Goal: Task Accomplishment & Management: Use online tool/utility

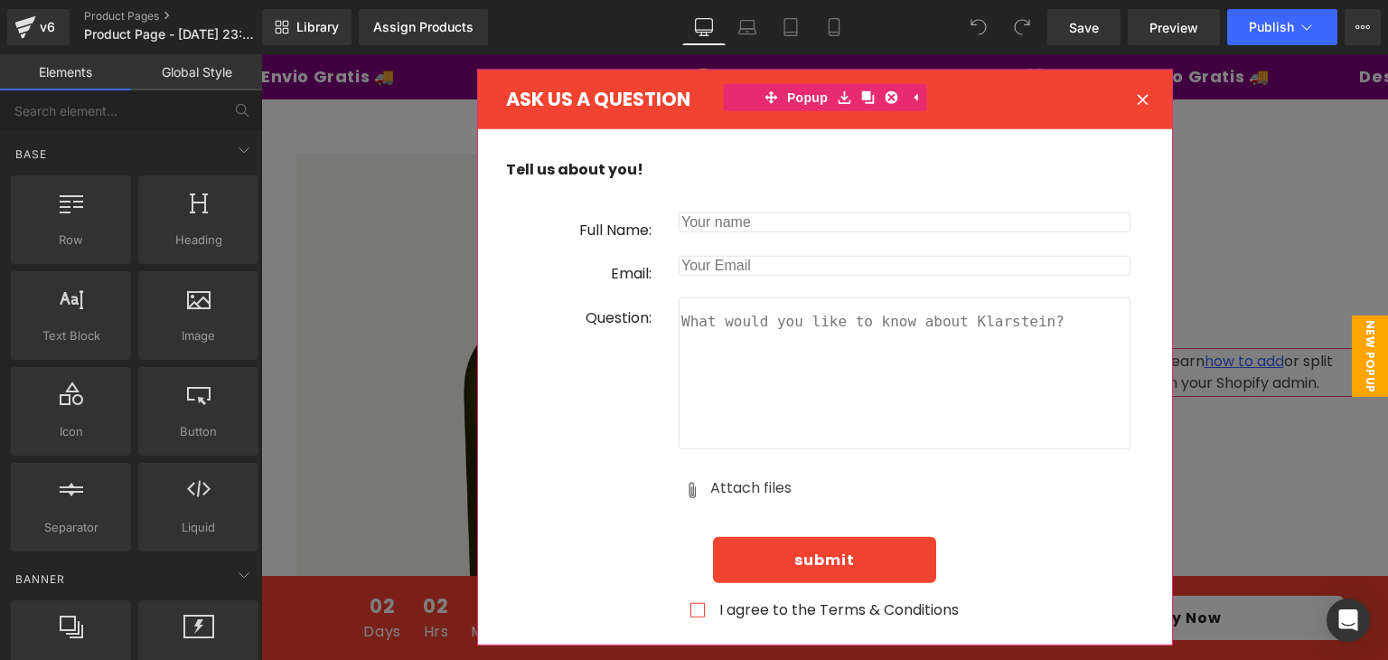
click at [1142, 100] on div at bounding box center [1143, 99] width 52 height 52
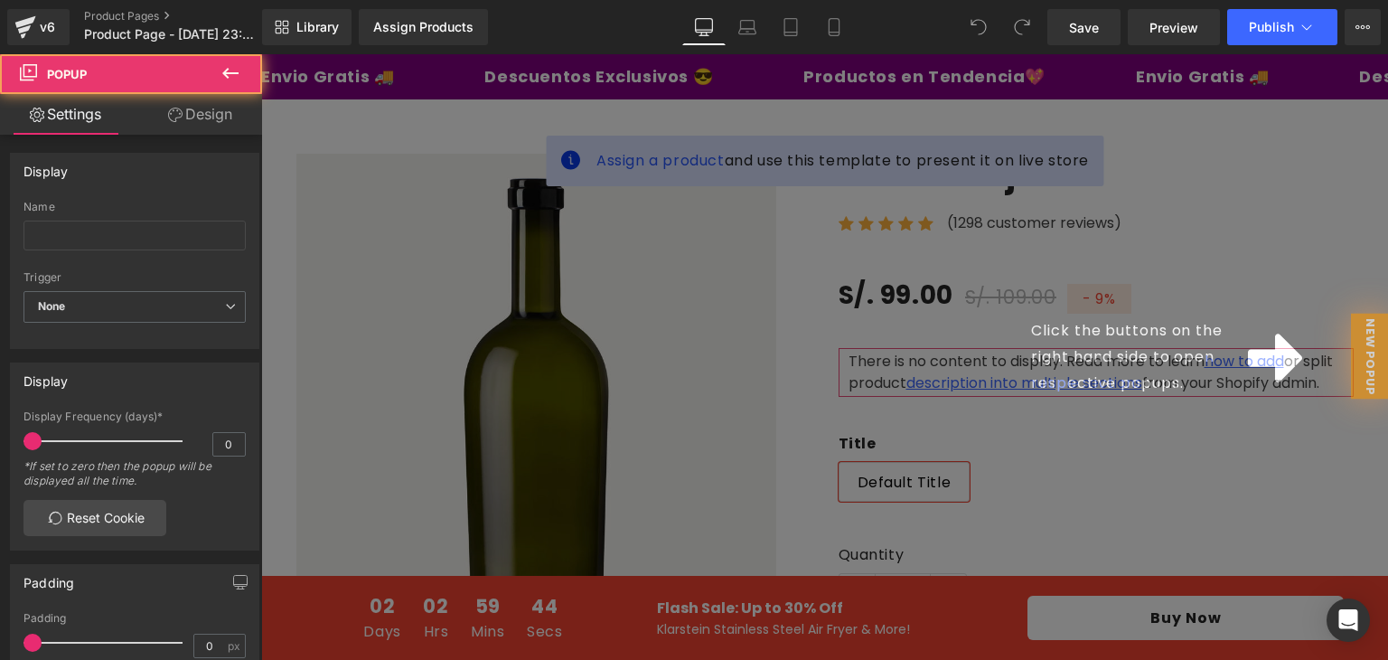
click at [1132, 100] on div "Click the buttons on the right hand side to open respective popups." at bounding box center [824, 357] width 1127 height 606
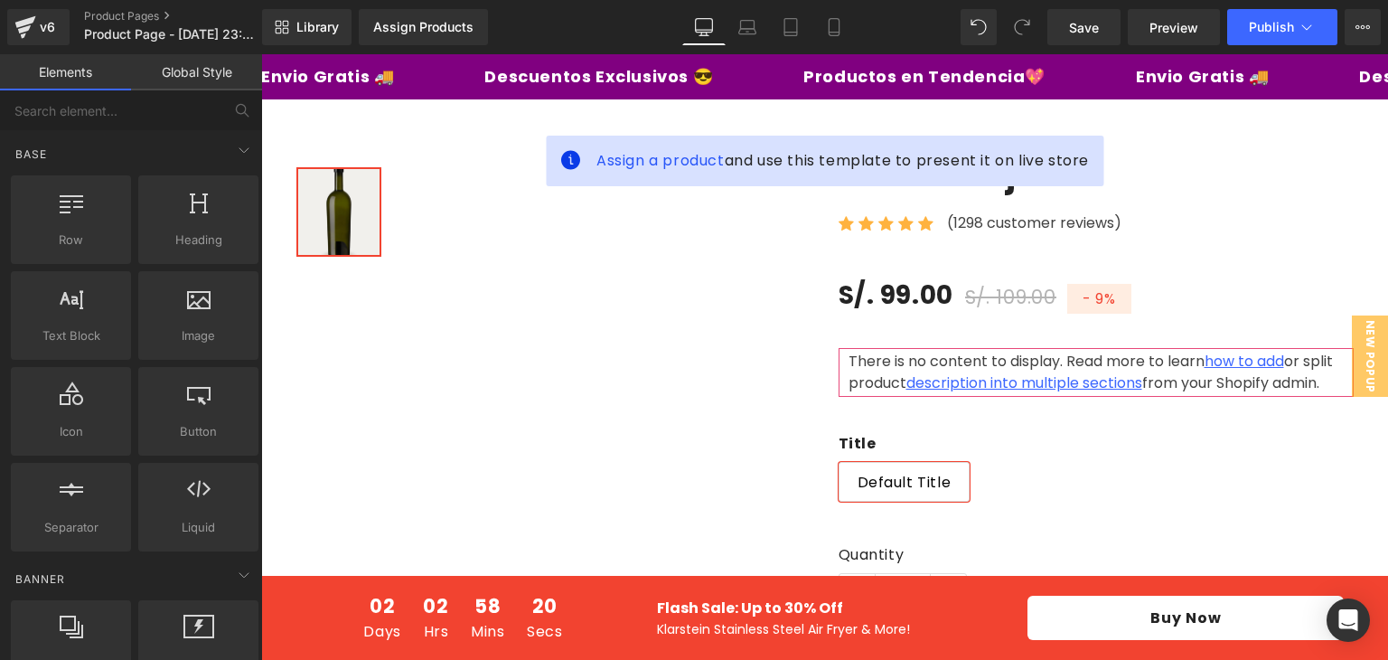
drag, startPoint x: 285, startPoint y: 216, endPoint x: 315, endPoint y: 209, distance: 30.7
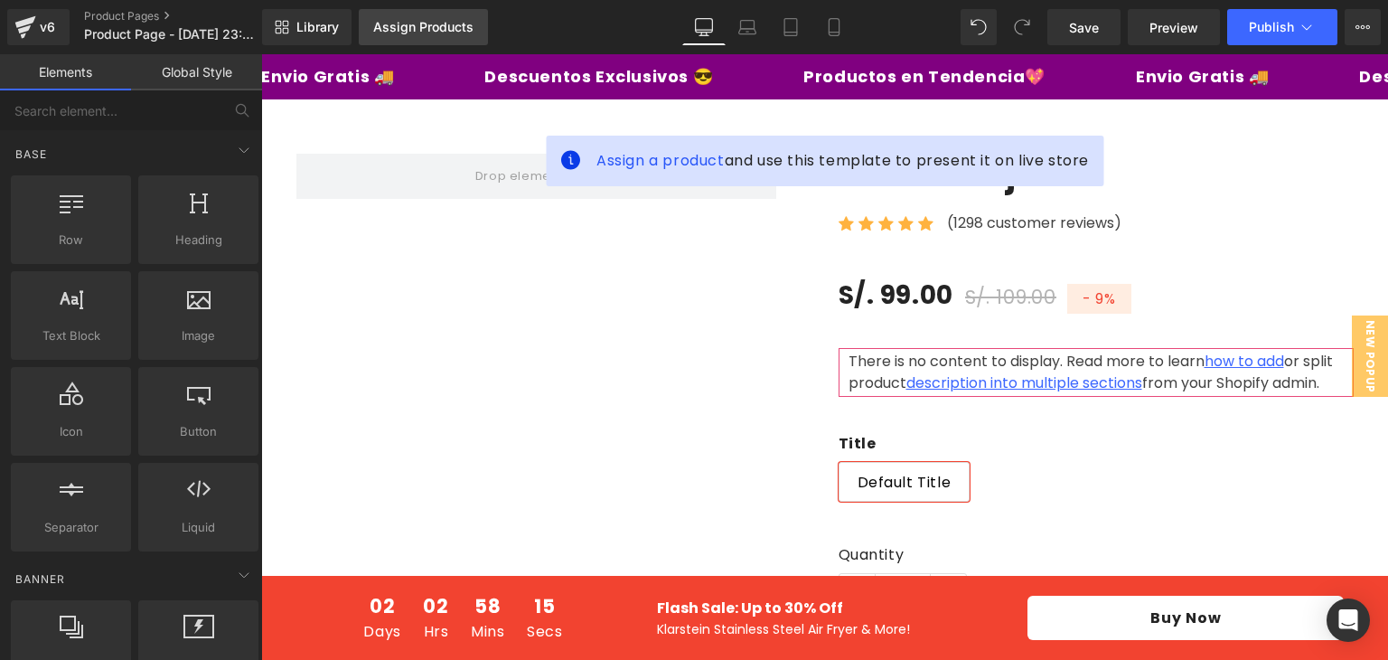
click at [440, 35] on link "Assign Products" at bounding box center [423, 27] width 129 height 36
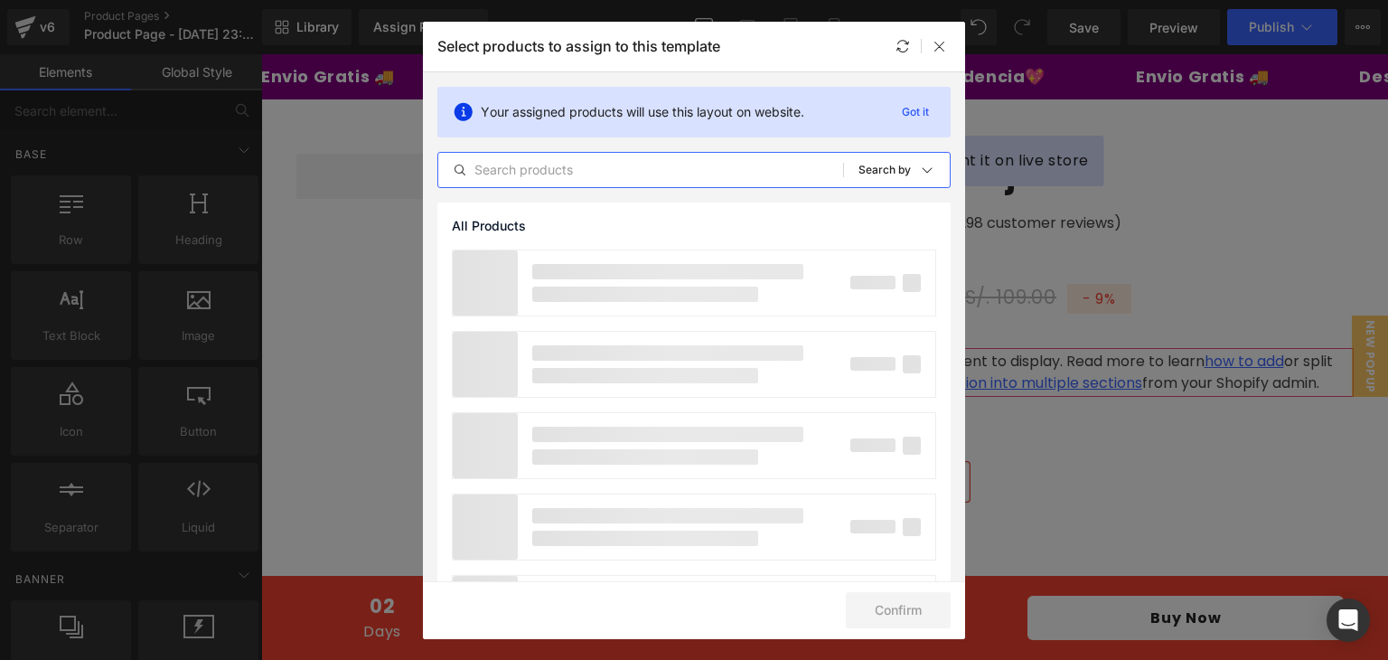
click at [512, 177] on input "text" at bounding box center [640, 170] width 405 height 22
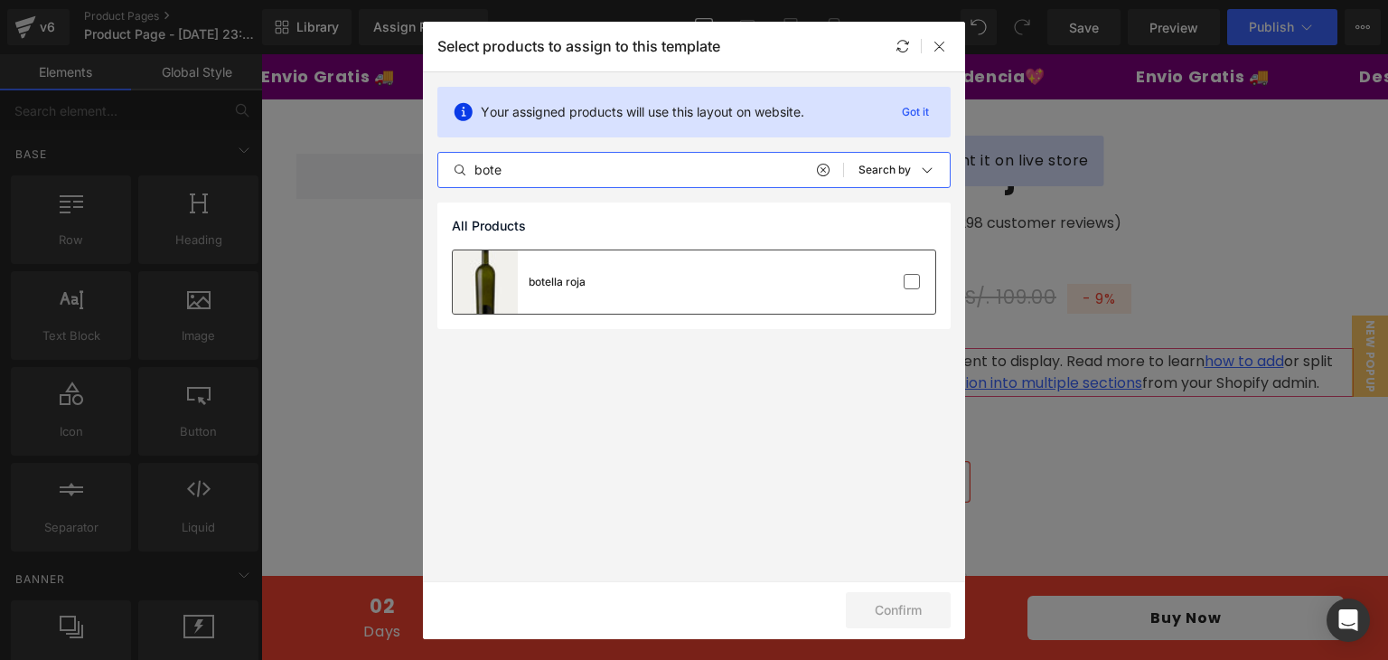
type input "bote"
click at [583, 288] on div "botella roja" at bounding box center [557, 282] width 57 height 16
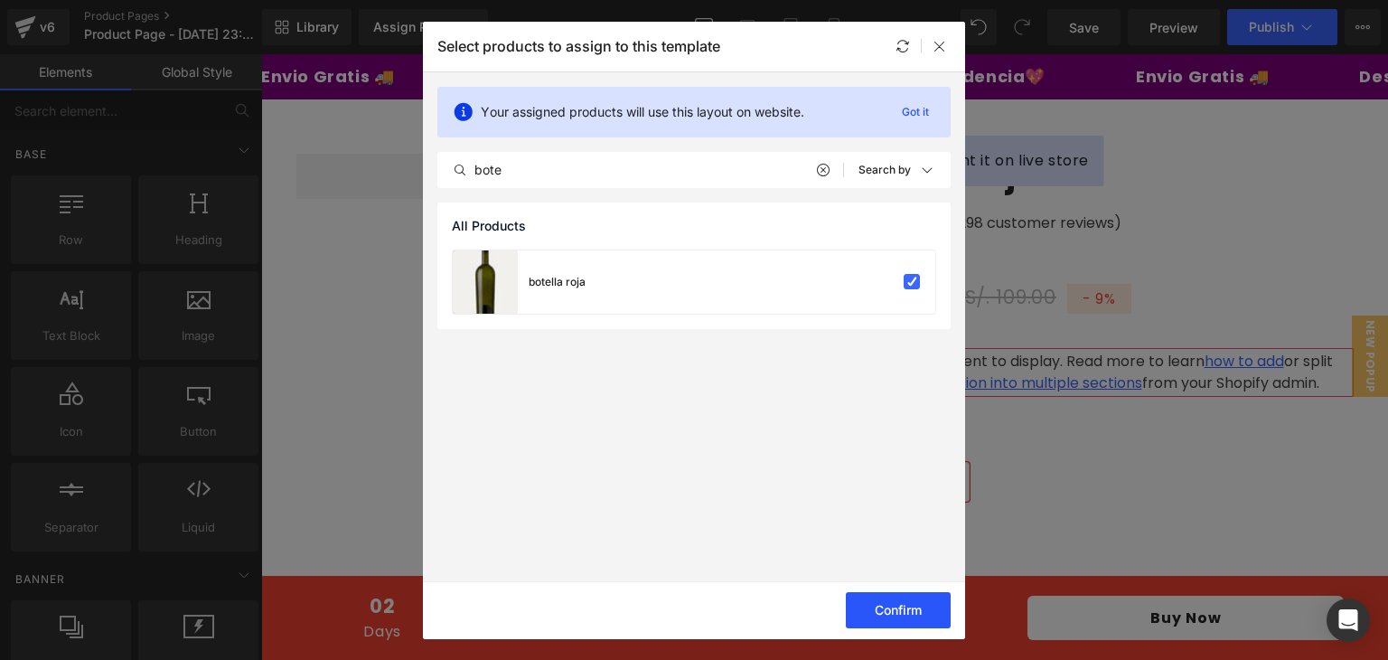
click at [926, 606] on button "Confirm" at bounding box center [898, 610] width 105 height 36
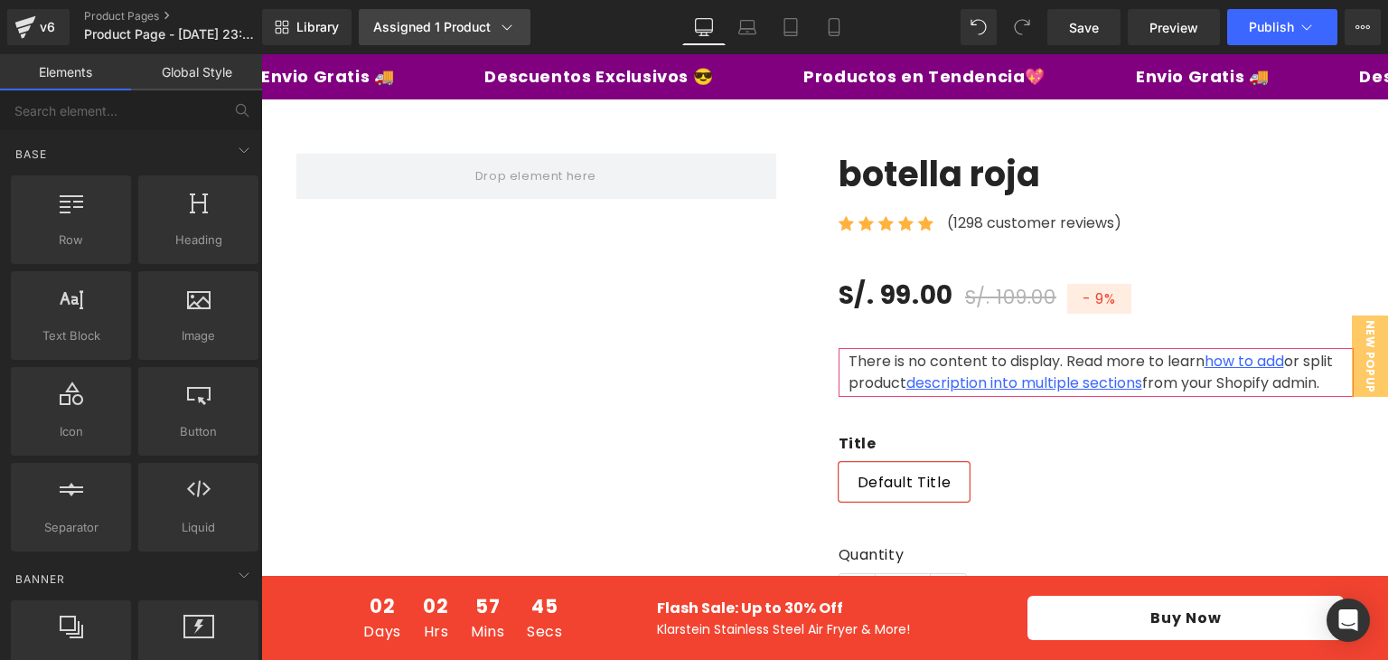
click at [427, 14] on link "Assigned 1 Product" at bounding box center [445, 27] width 172 height 36
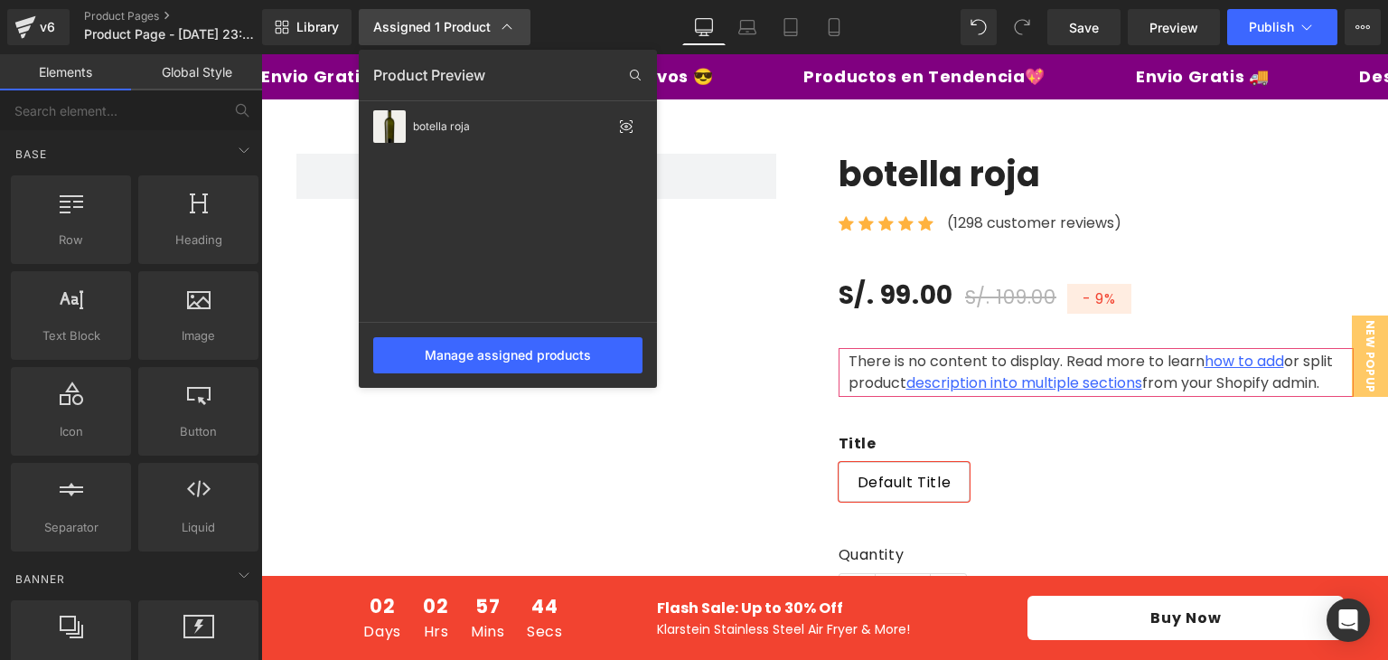
click at [427, 14] on link "Assigned 1 Product" at bounding box center [445, 27] width 172 height 36
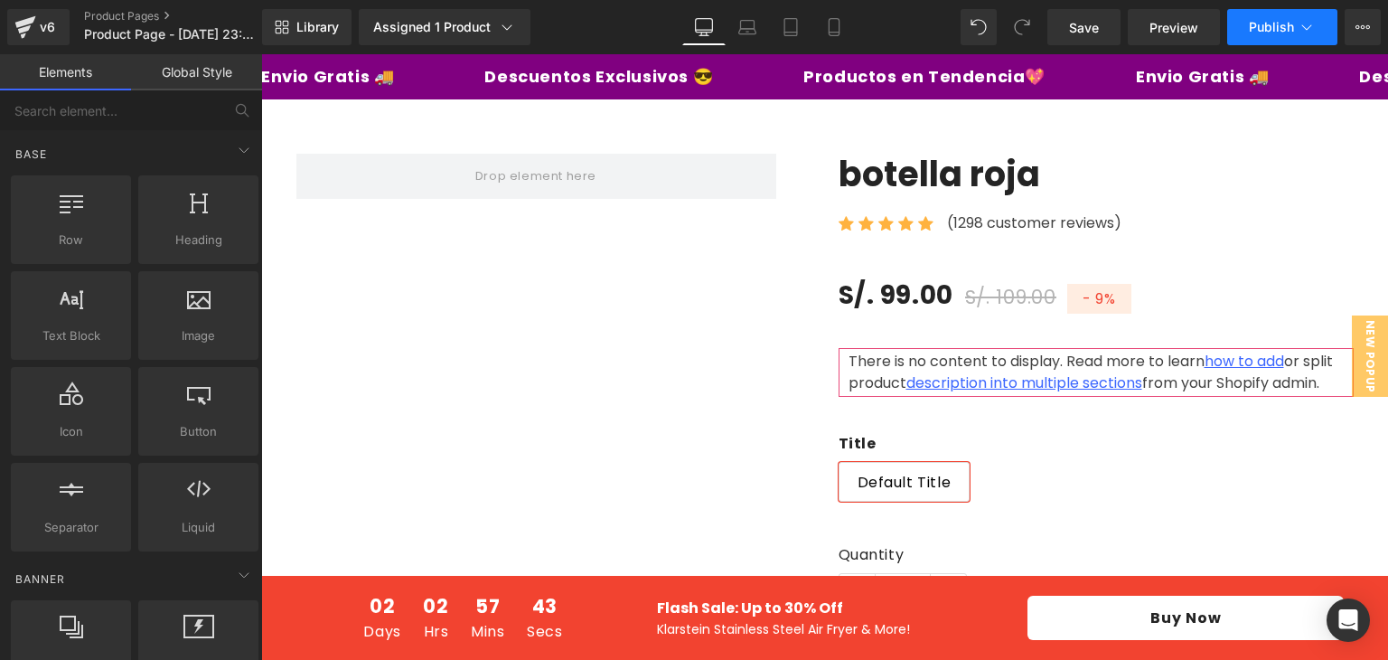
click at [1282, 13] on button "Publish" at bounding box center [1282, 27] width 110 height 36
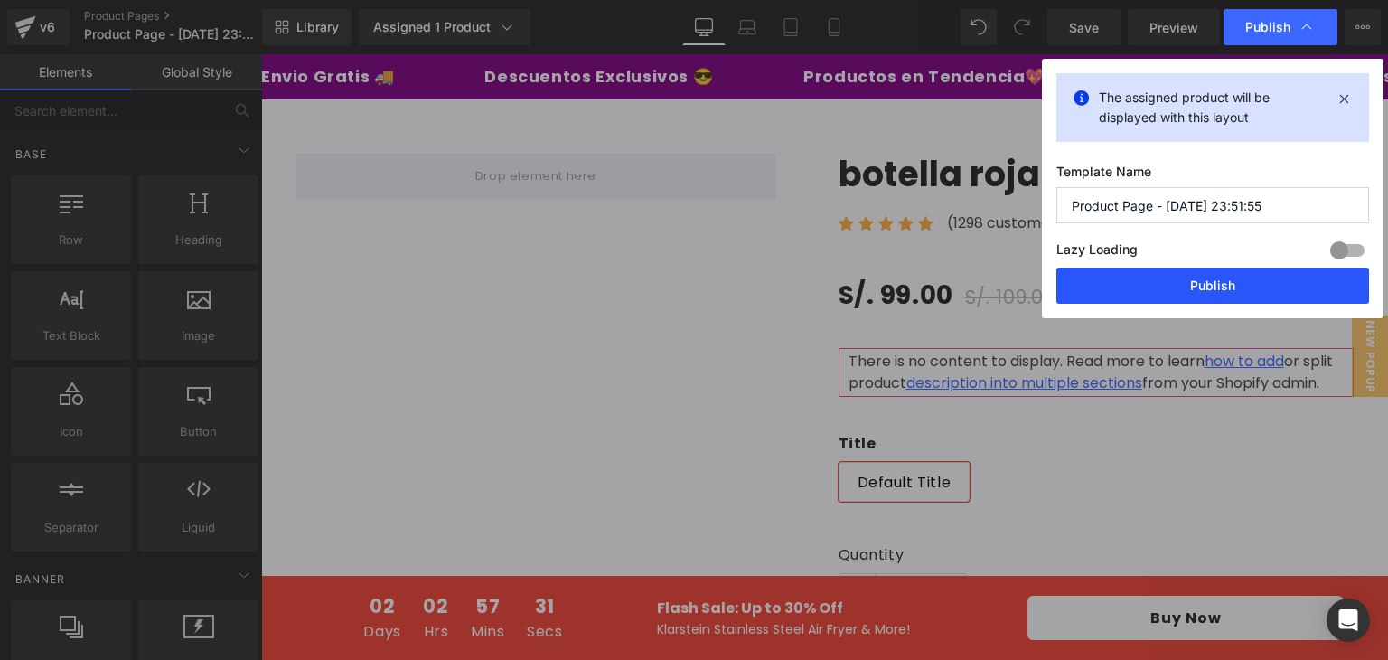
click at [1175, 268] on button "Publish" at bounding box center [1213, 286] width 313 height 36
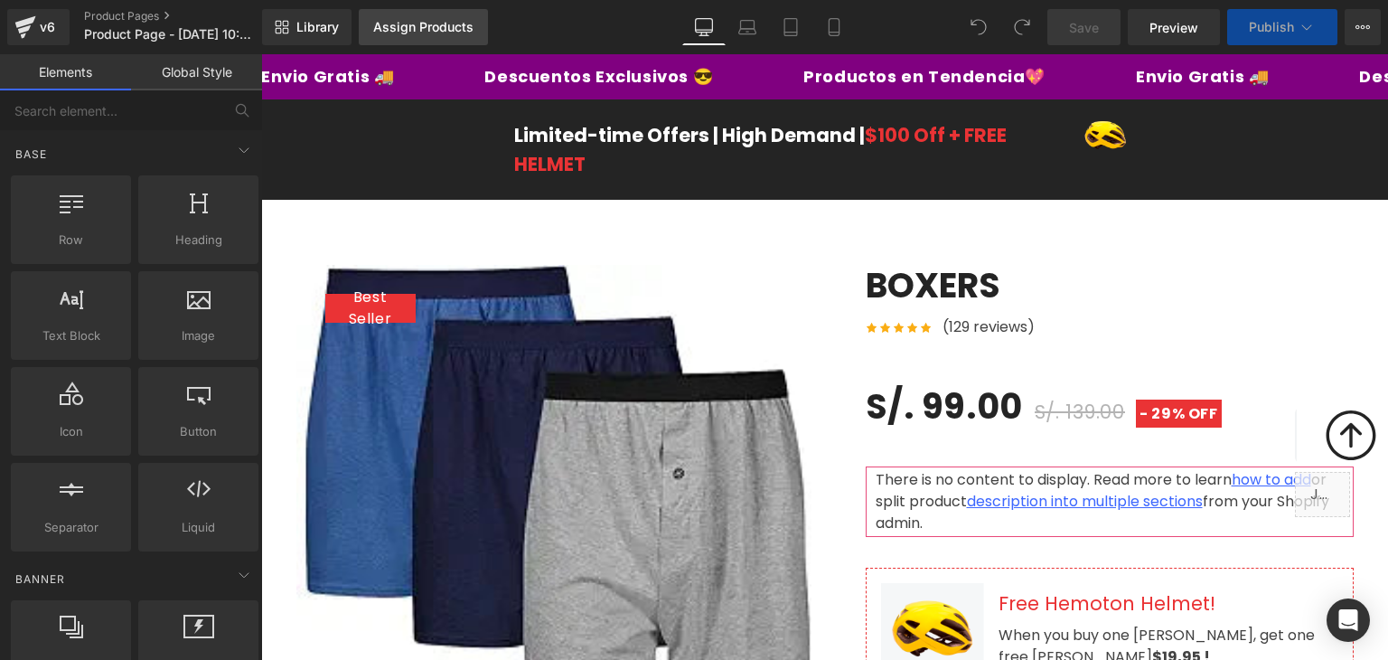
click at [420, 33] on div "Assign Products" at bounding box center [423, 27] width 100 height 14
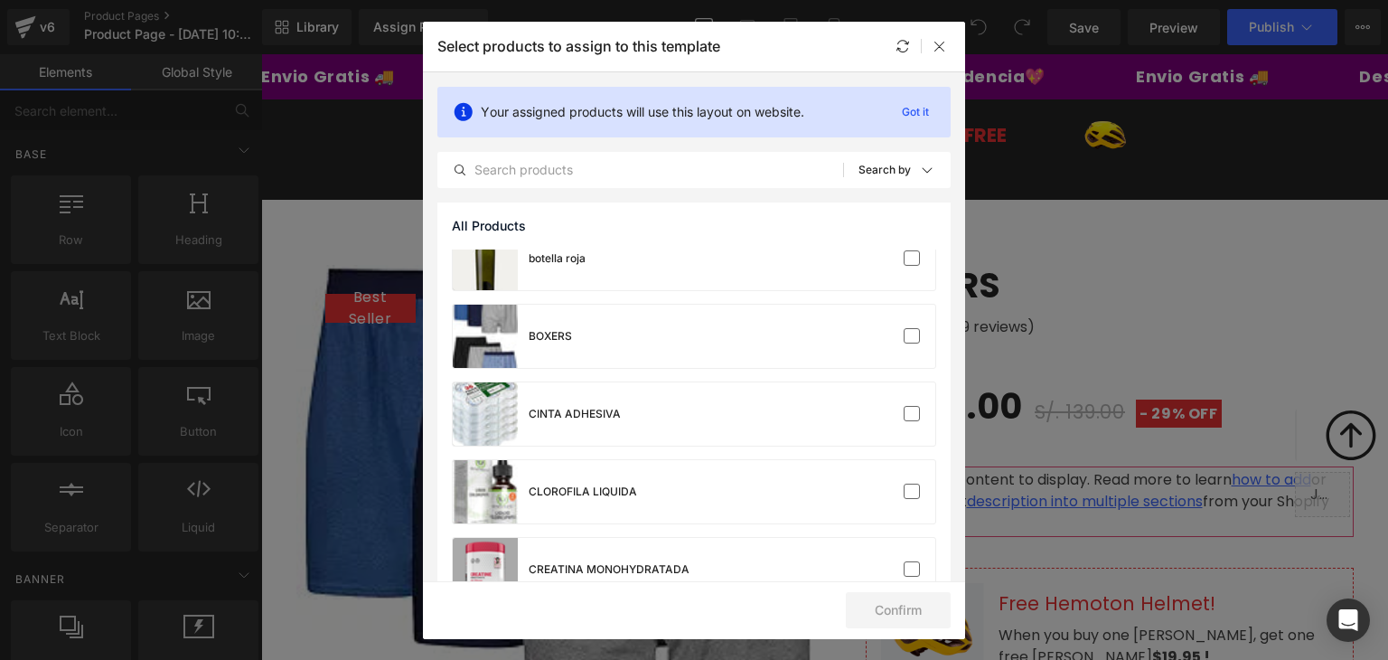
scroll to position [181, 0]
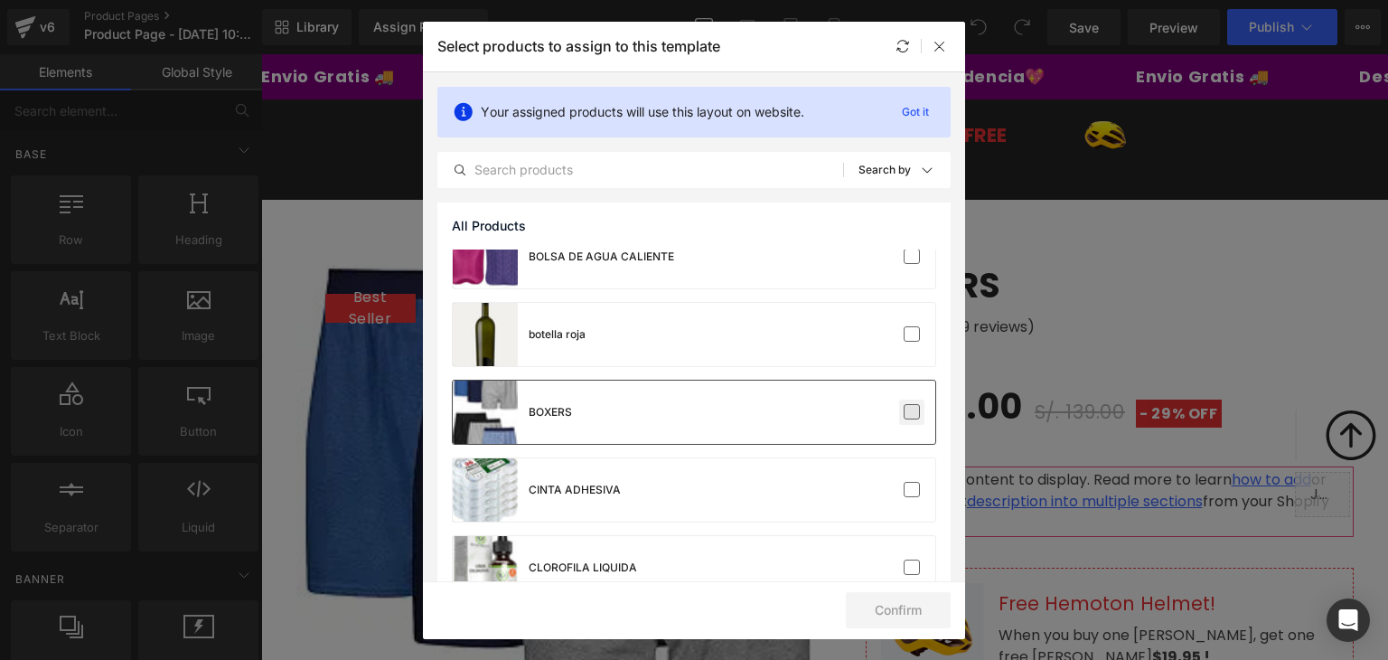
click at [907, 417] on label at bounding box center [912, 412] width 16 height 16
click at [912, 412] on input "checkbox" at bounding box center [912, 412] width 0 height 0
click at [922, 617] on button "Confirm" at bounding box center [898, 610] width 105 height 36
click at [928, 607] on button "Success" at bounding box center [886, 610] width 127 height 36
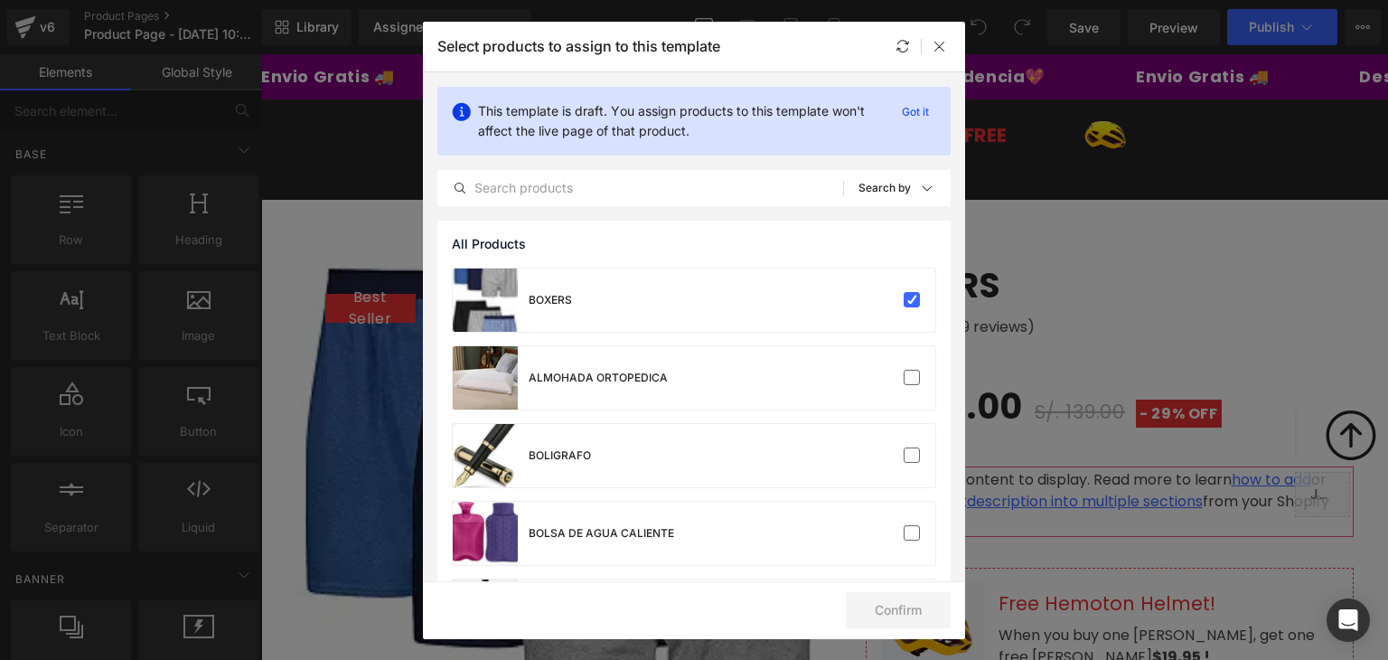
click at [940, 41] on icon at bounding box center [940, 46] width 14 height 14
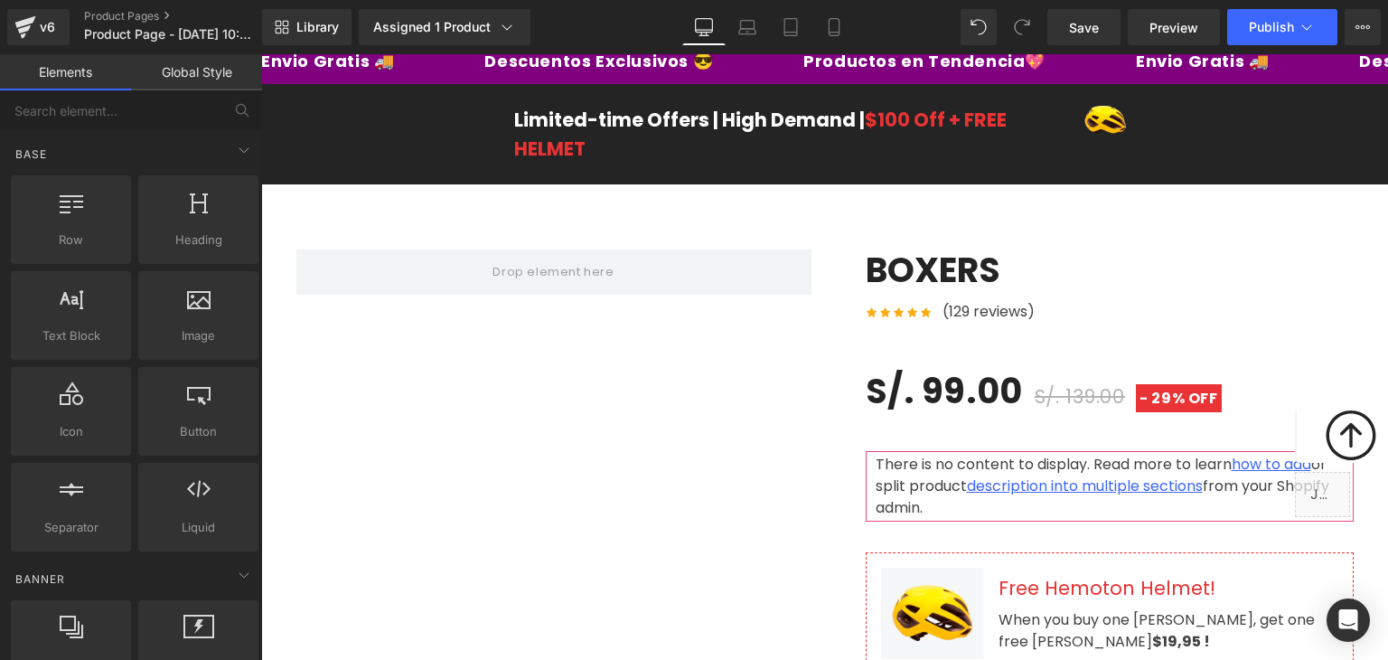
scroll to position [0, 0]
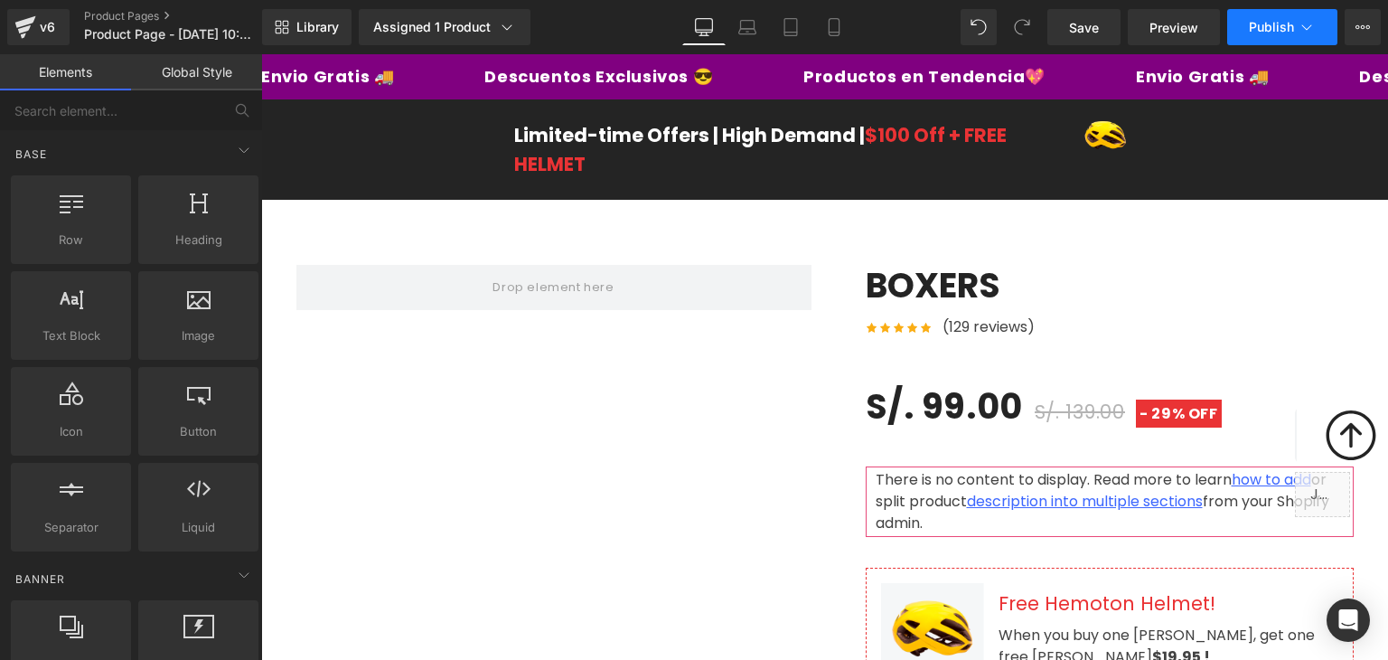
click at [1277, 32] on span "Publish" at bounding box center [1271, 27] width 45 height 14
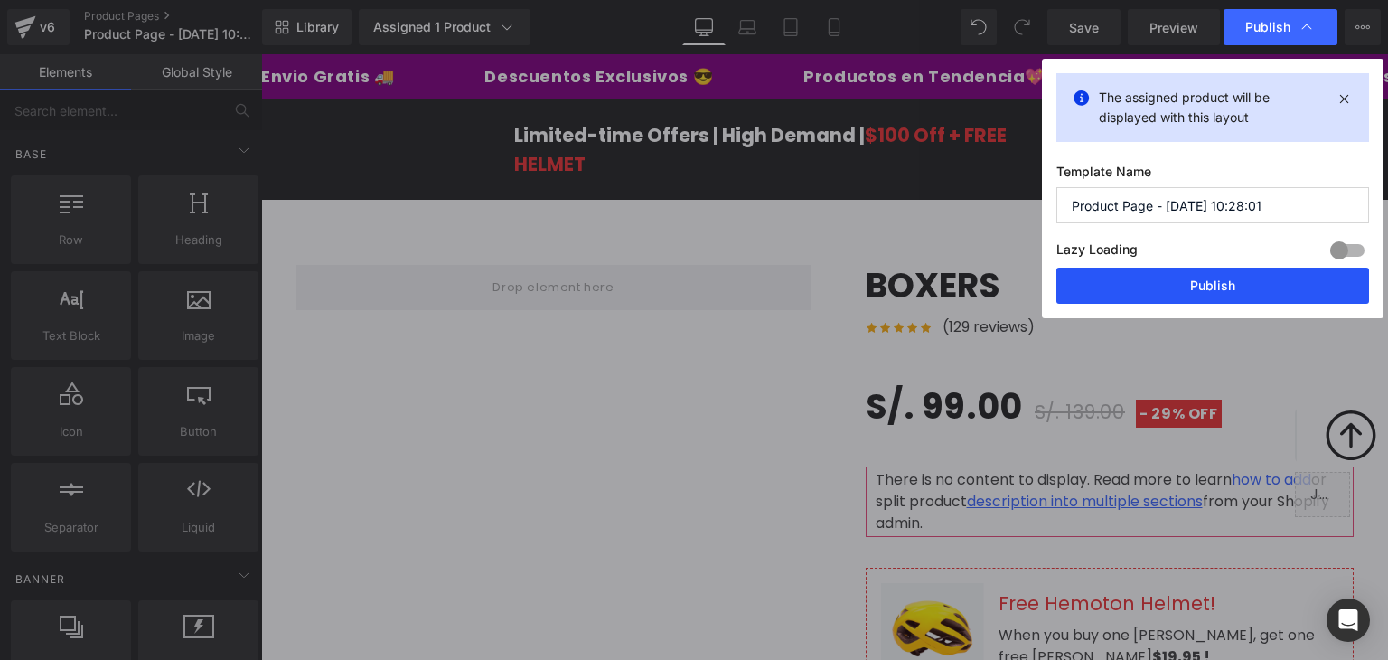
click at [1161, 287] on button "Publish" at bounding box center [1213, 286] width 313 height 36
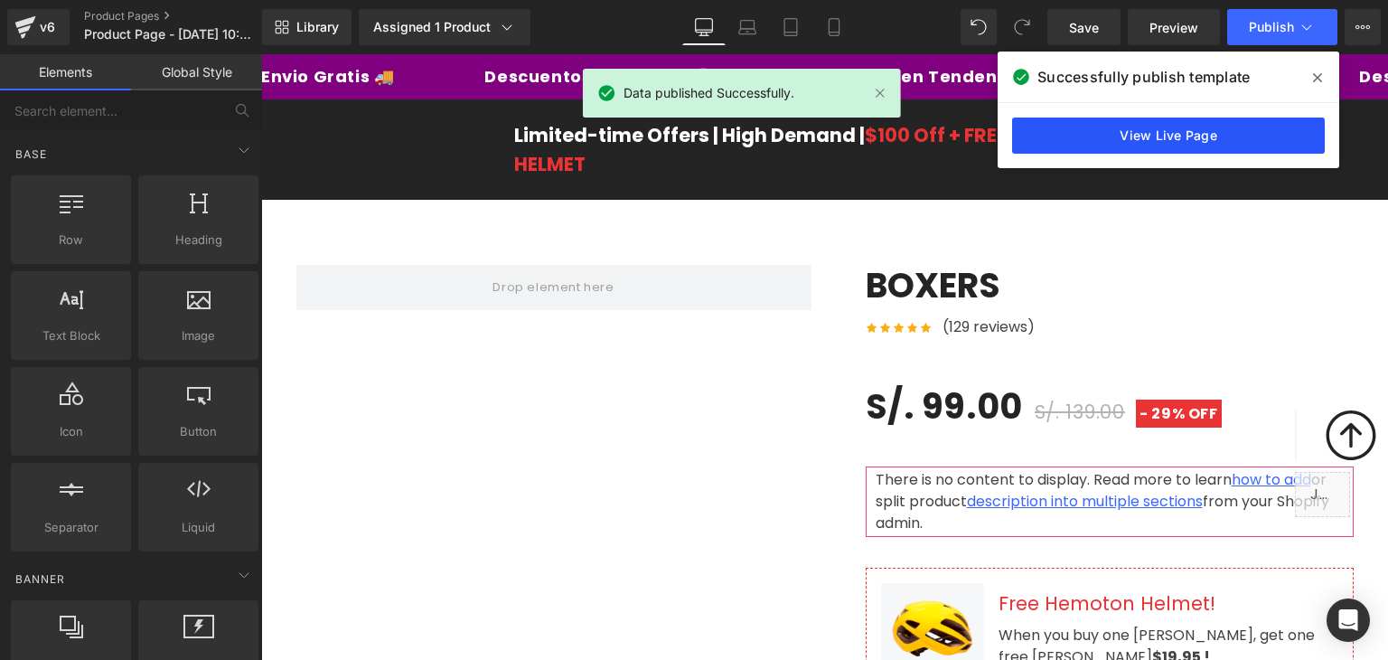
click at [1139, 144] on link "View Live Page" at bounding box center [1168, 136] width 313 height 36
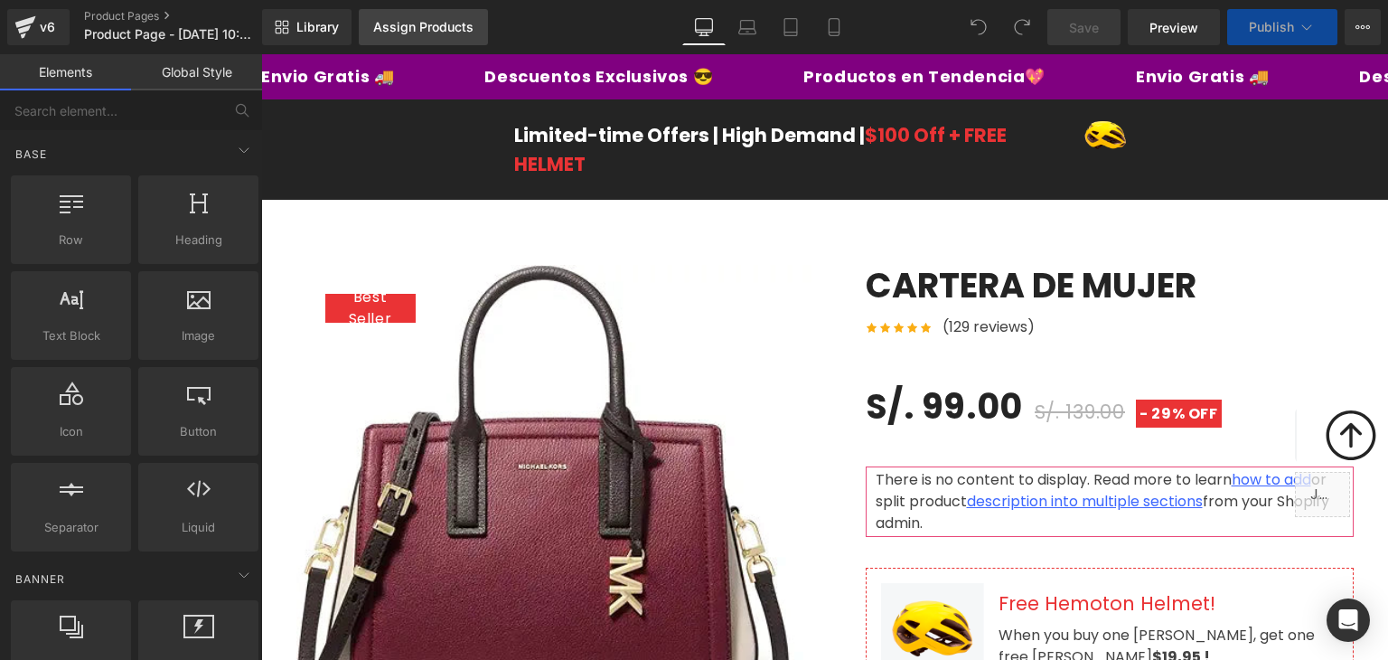
click at [400, 27] on div "Assign Products" at bounding box center [423, 27] width 100 height 14
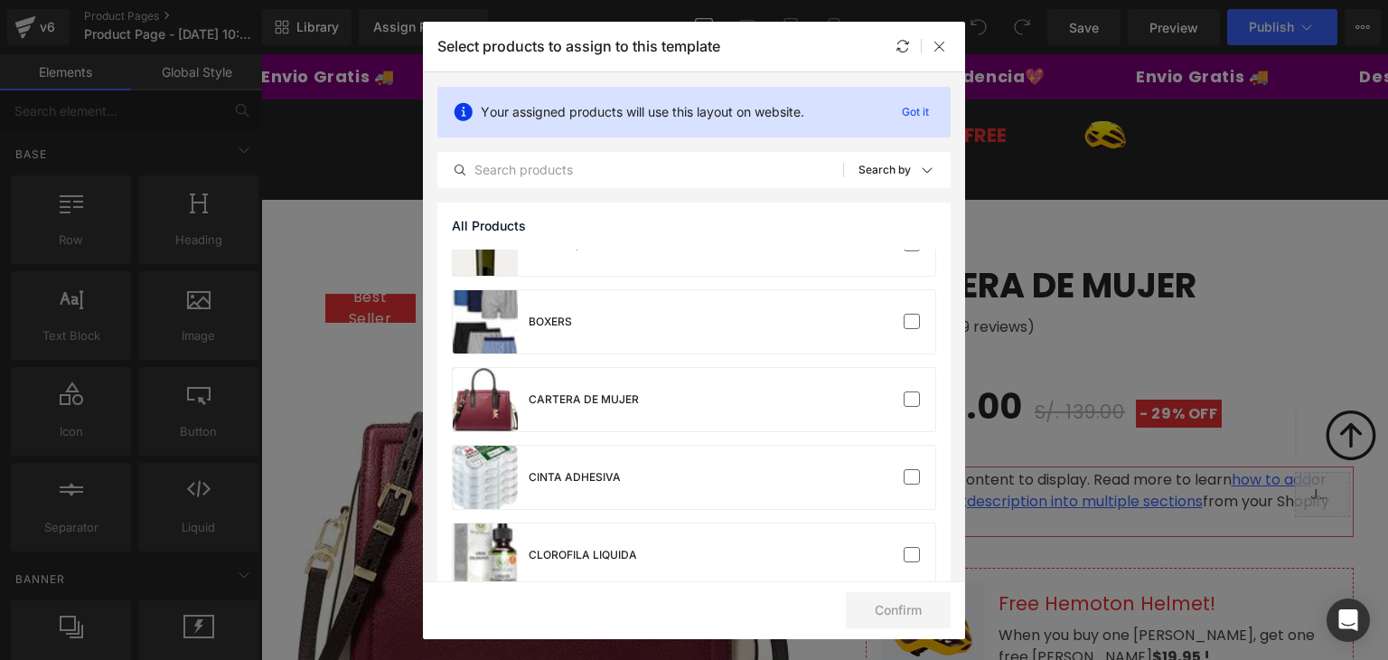
scroll to position [362, 0]
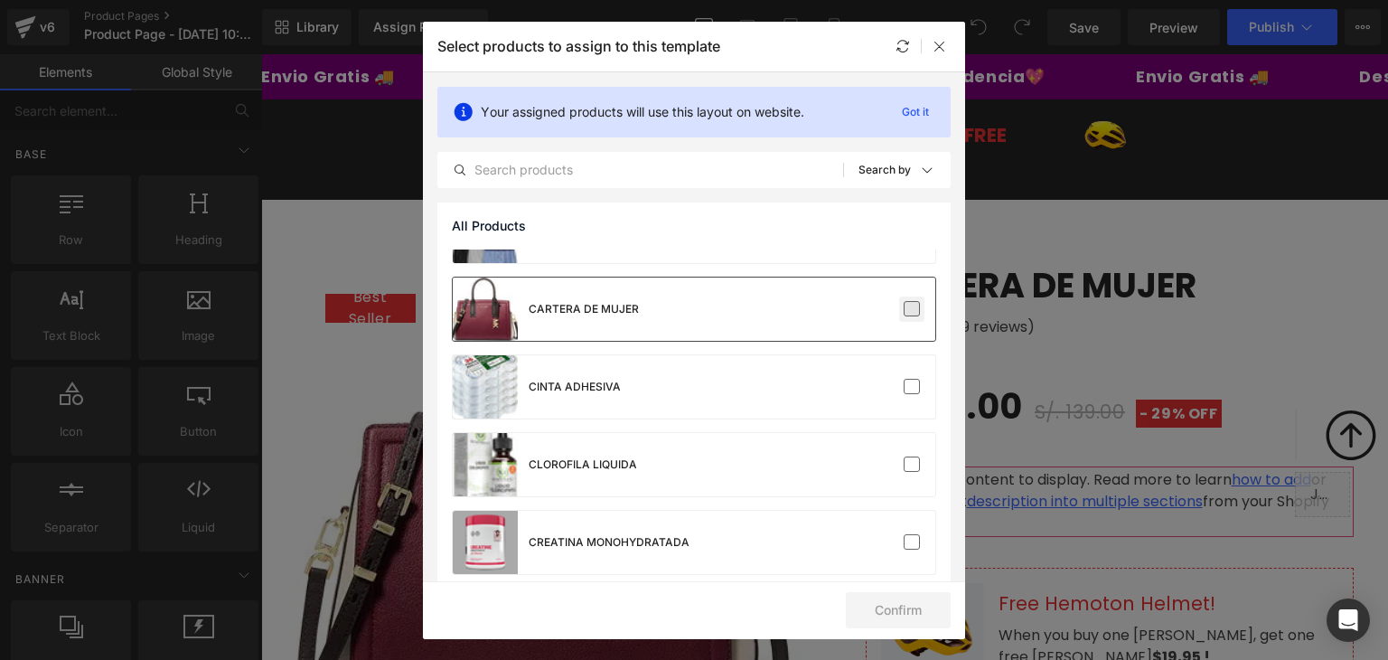
click at [904, 315] on label at bounding box center [912, 309] width 16 height 16
click at [912, 309] on input "checkbox" at bounding box center [912, 309] width 0 height 0
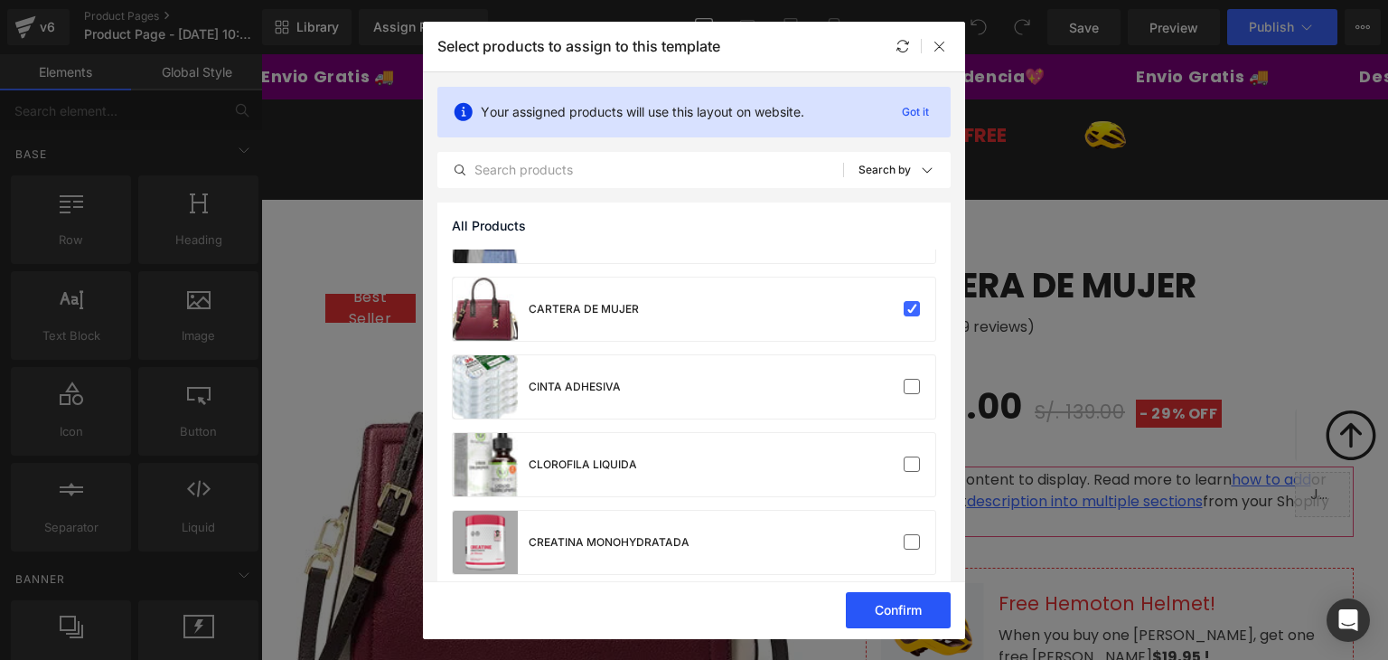
click at [915, 603] on button "Confirm" at bounding box center [898, 610] width 105 height 36
click at [911, 624] on button "Success" at bounding box center [886, 610] width 127 height 36
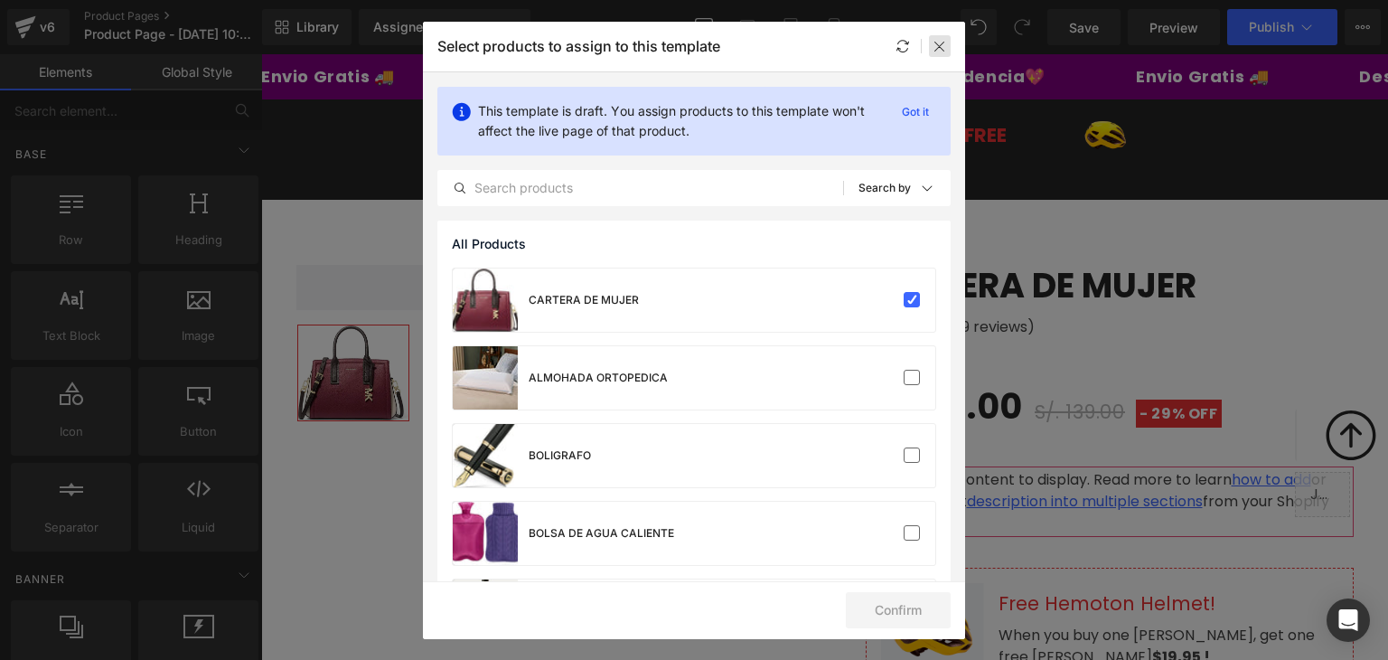
click at [935, 55] on div at bounding box center [940, 46] width 22 height 22
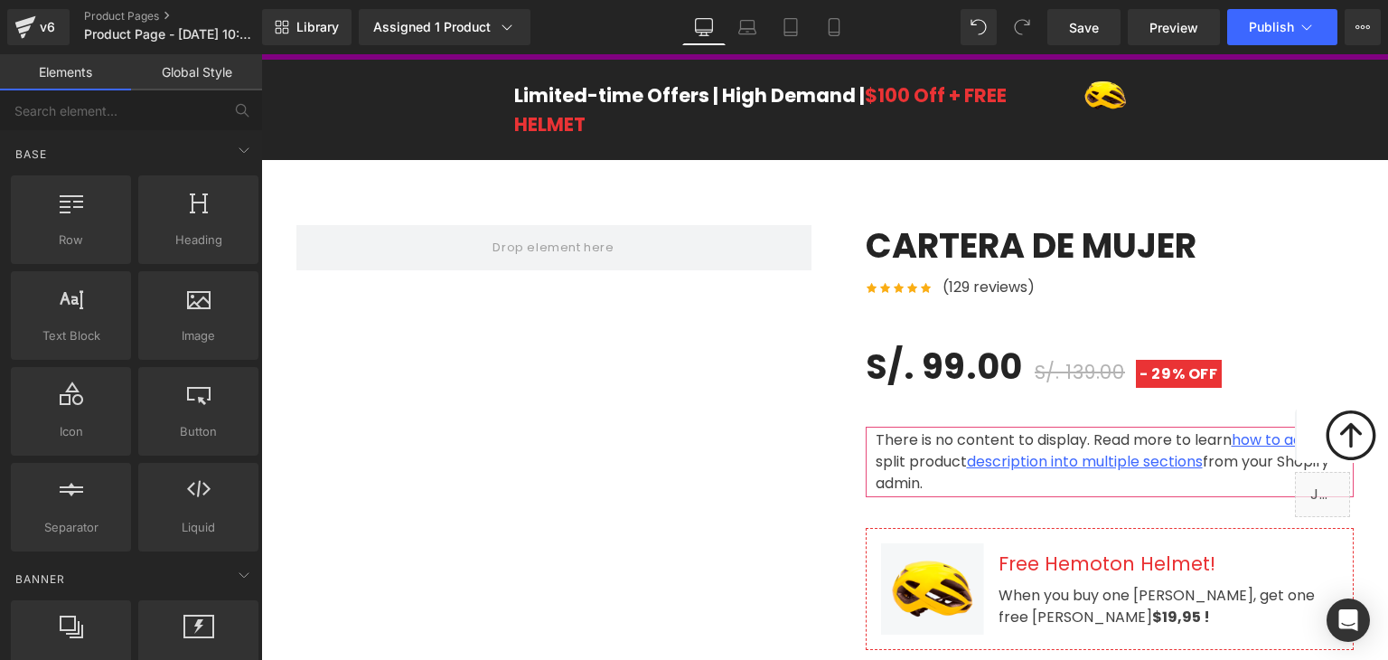
scroll to position [0, 0]
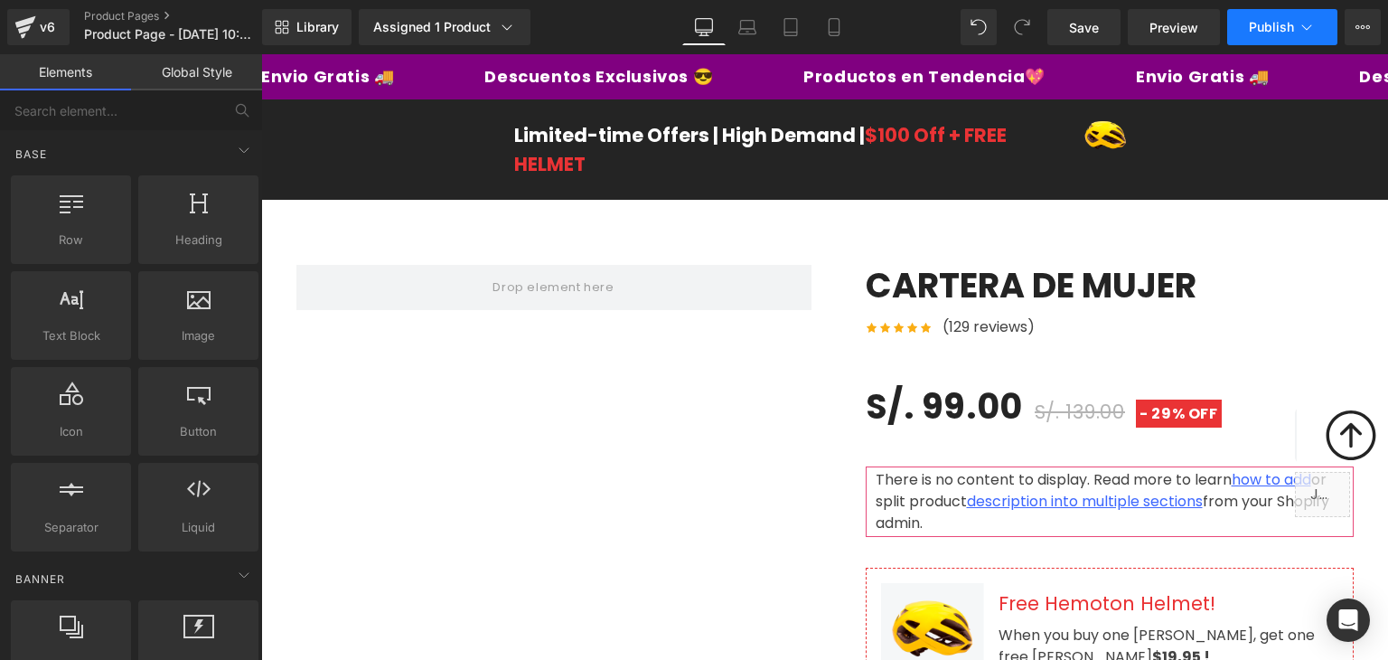
click at [1291, 33] on span "Publish" at bounding box center [1271, 27] width 45 height 14
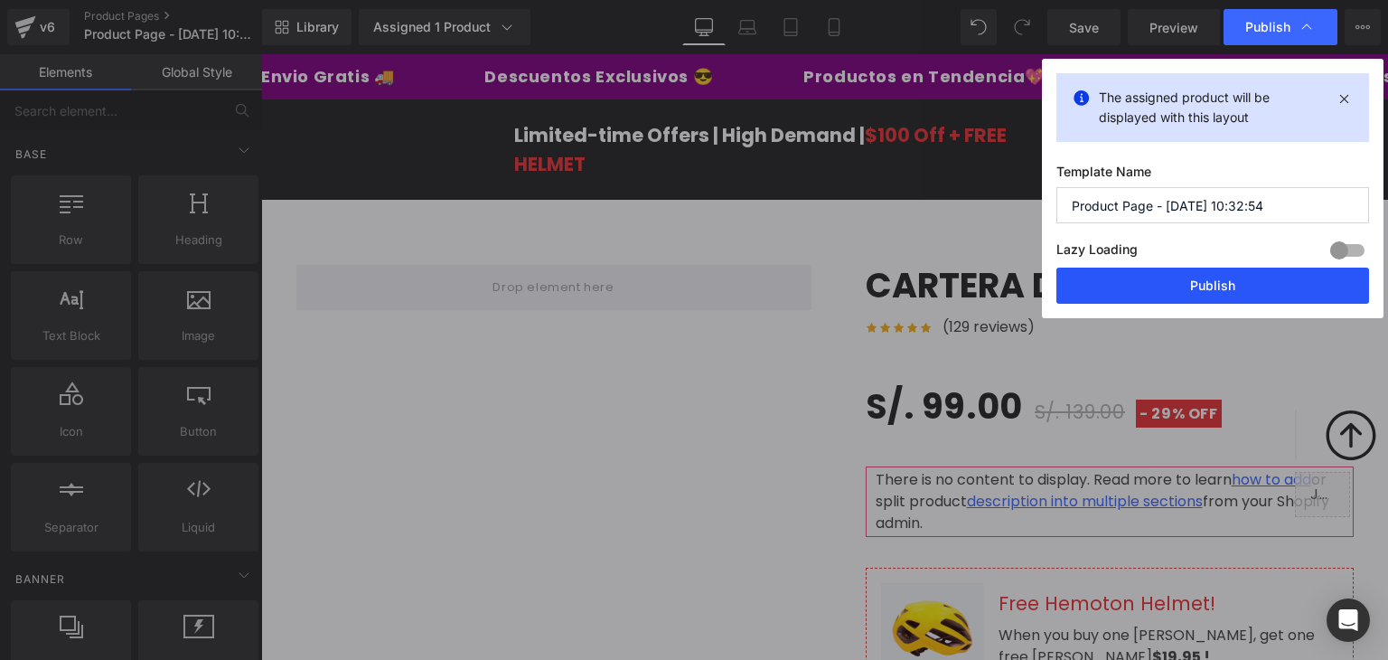
drag, startPoint x: 1186, startPoint y: 292, endPoint x: 831, endPoint y: 174, distance: 374.1
click at [1186, 292] on button "Publish" at bounding box center [1213, 286] width 313 height 36
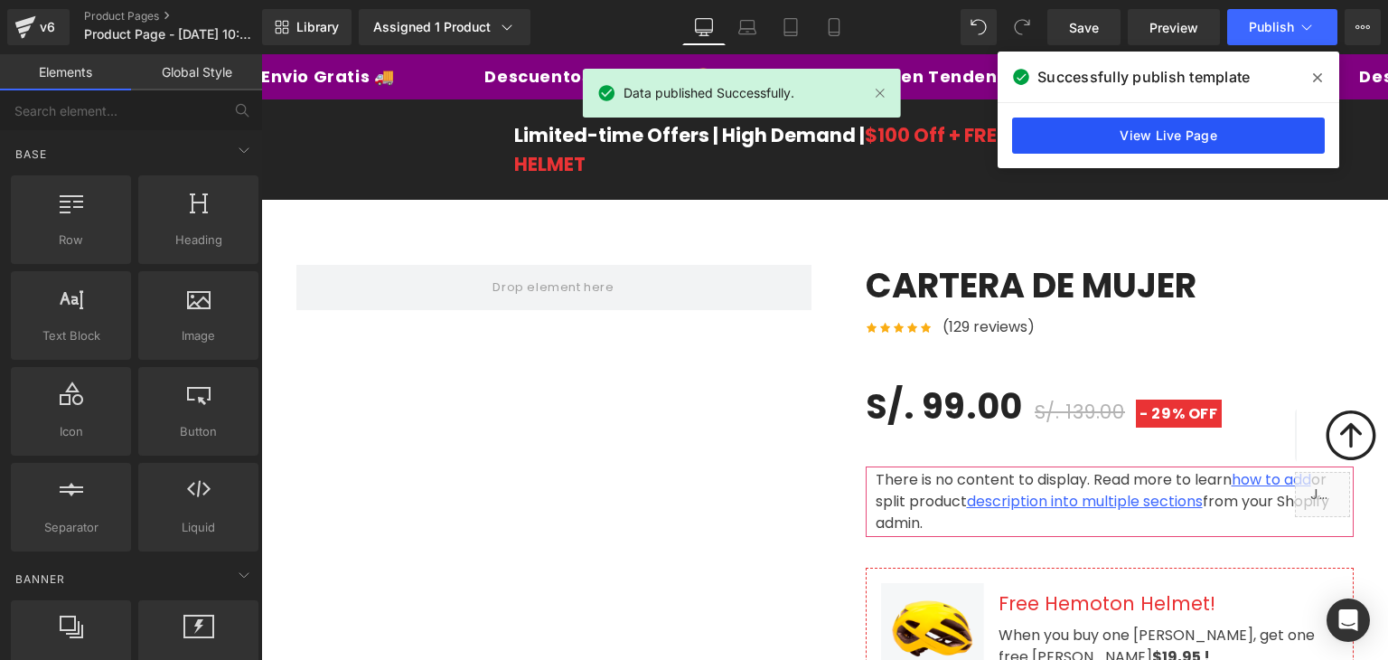
click at [1077, 146] on link "View Live Page" at bounding box center [1168, 136] width 313 height 36
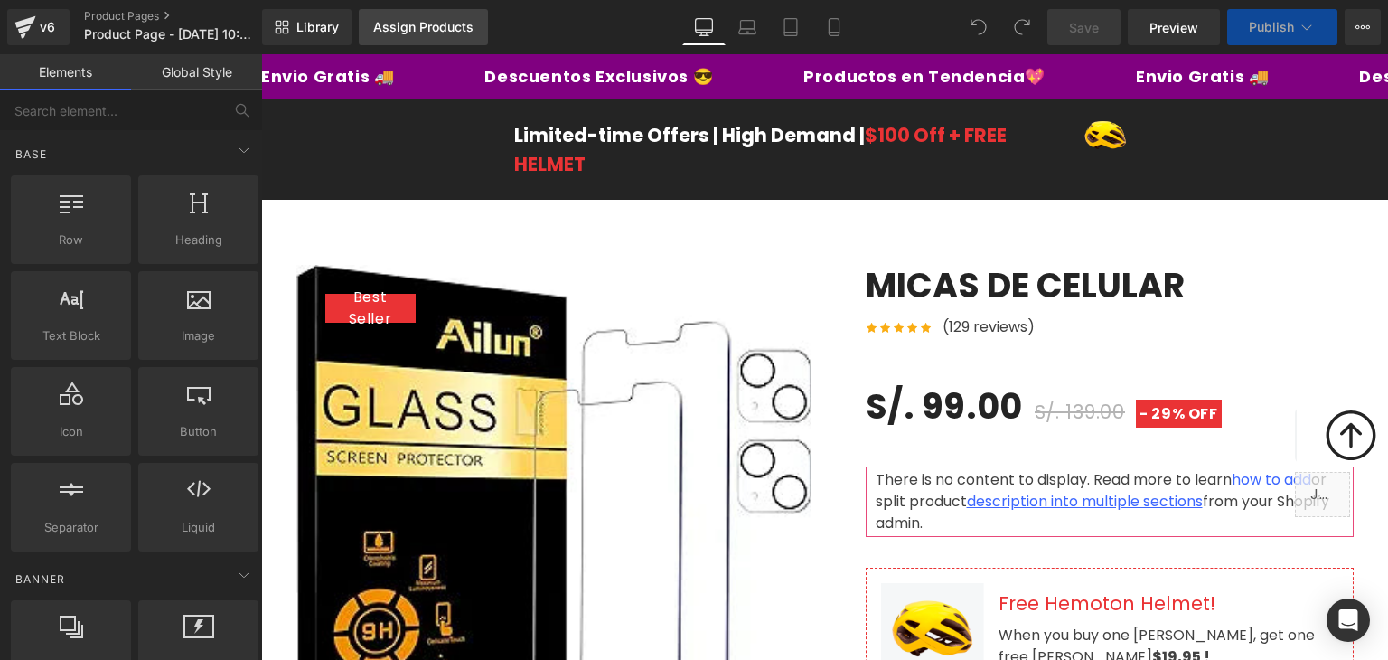
click at [412, 24] on div "Assign Products" at bounding box center [423, 27] width 100 height 14
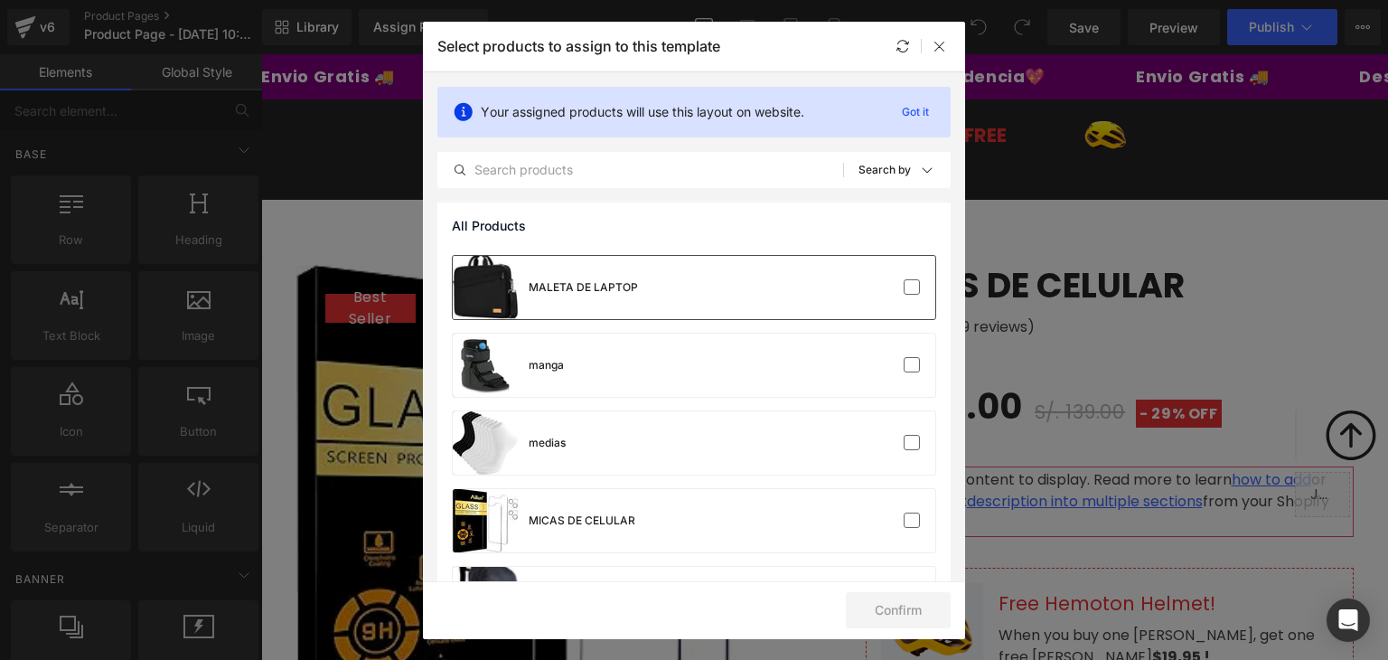
scroll to position [1265, 0]
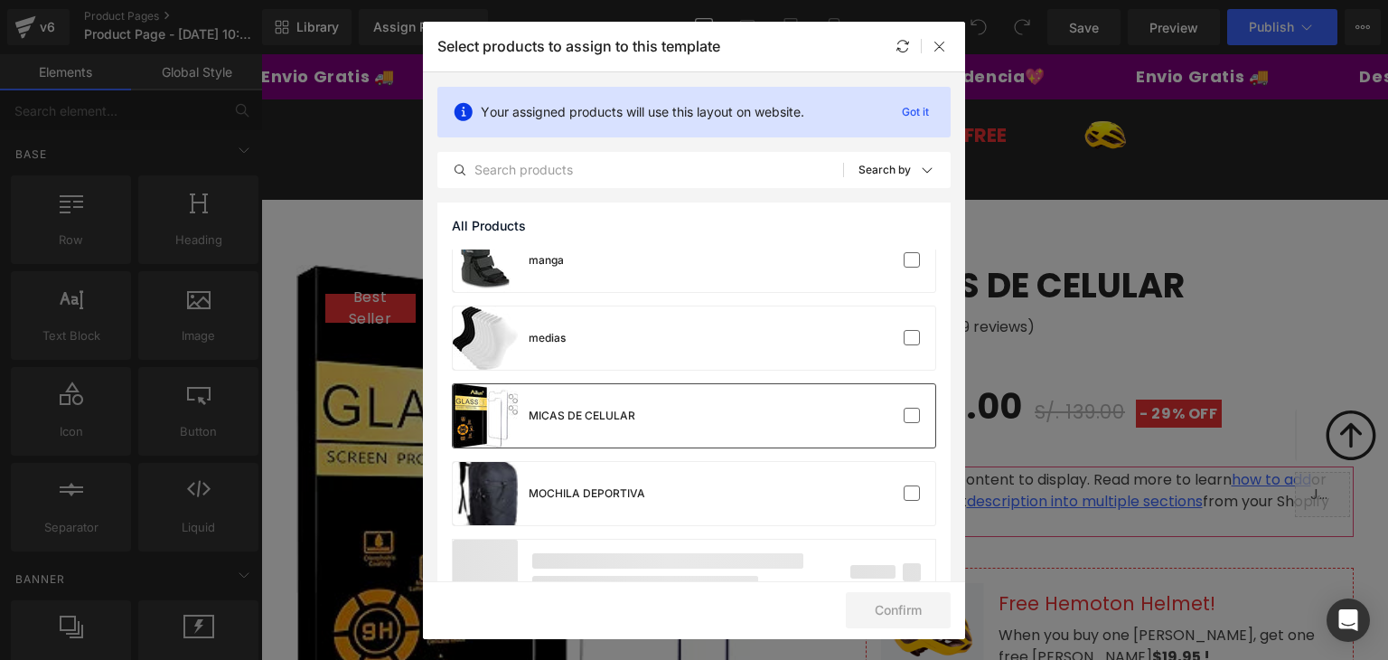
click at [654, 406] on div "MICAS DE CELULAR" at bounding box center [694, 415] width 483 height 63
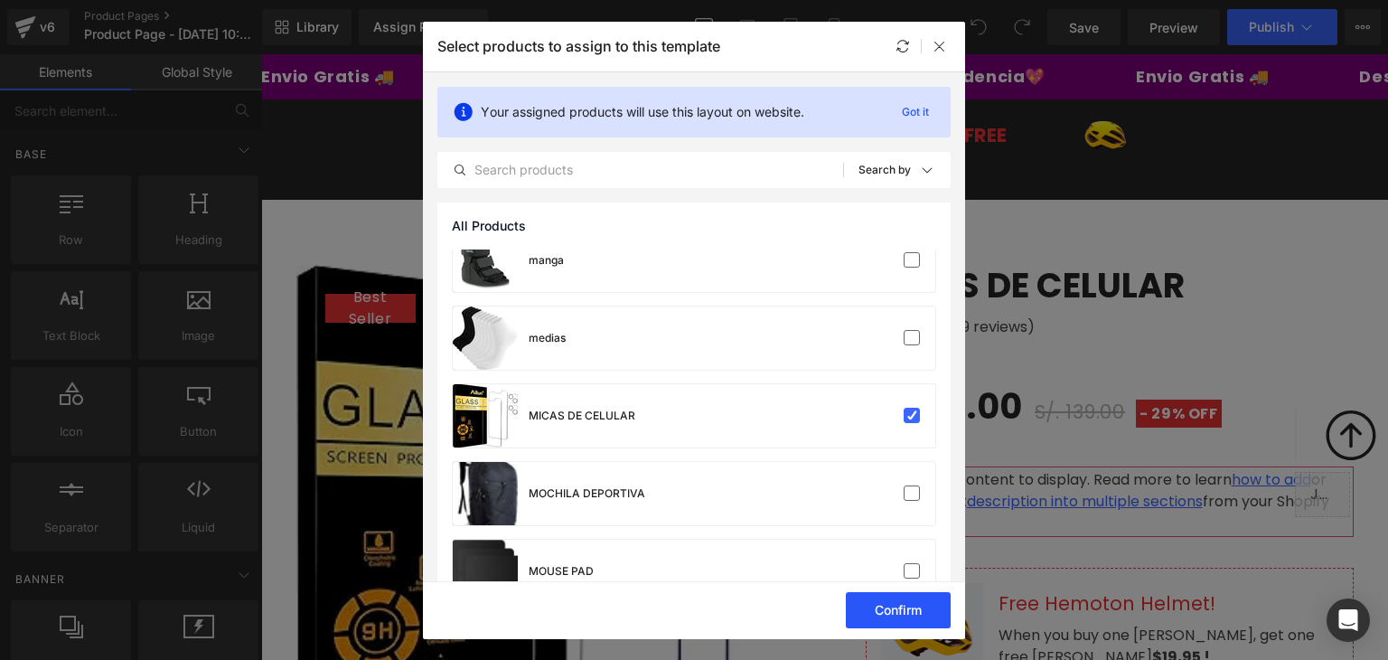
click at [922, 614] on button "Confirm" at bounding box center [898, 610] width 105 height 36
click at [929, 609] on button "Success" at bounding box center [886, 610] width 127 height 36
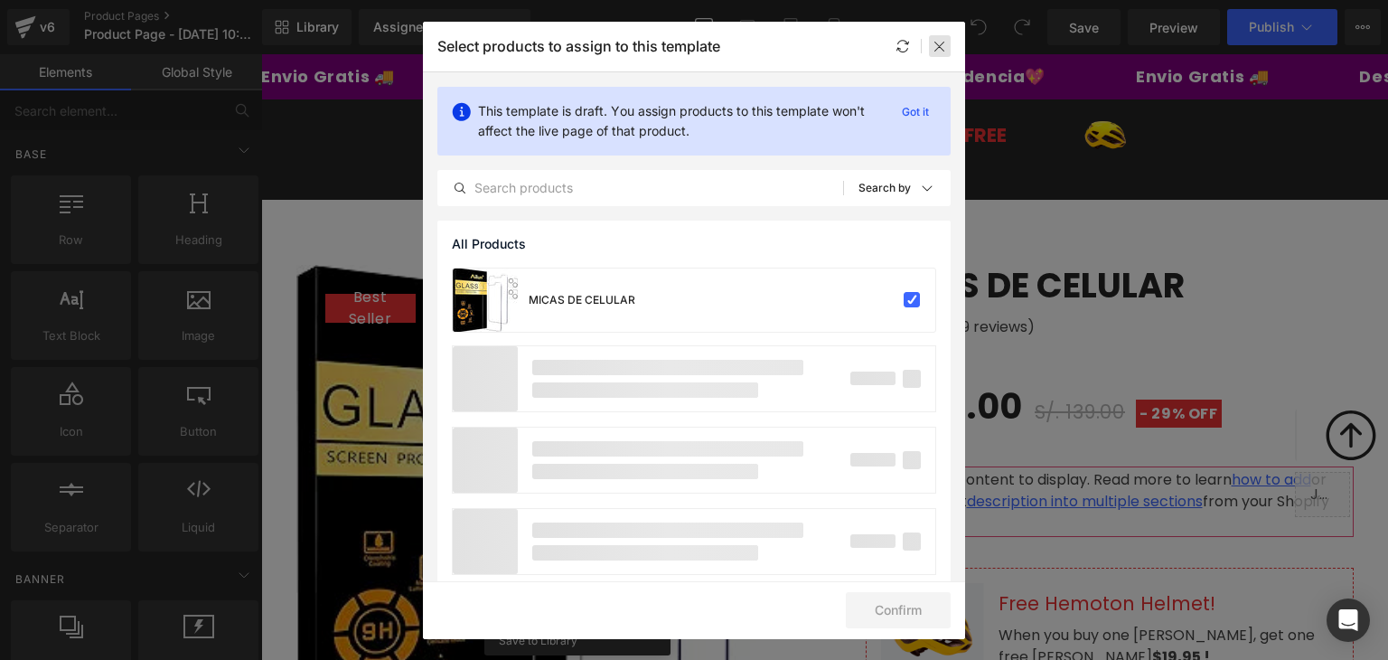
click at [934, 42] on icon at bounding box center [940, 46] width 14 height 14
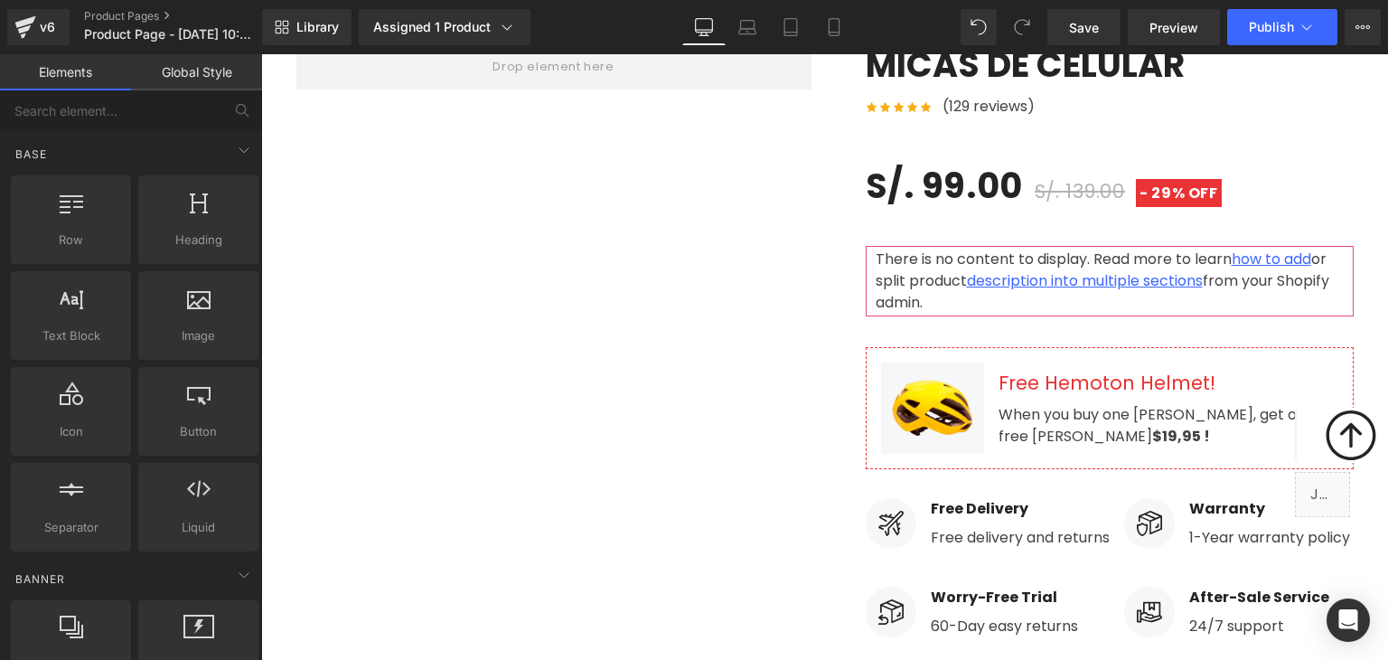
scroll to position [0, 0]
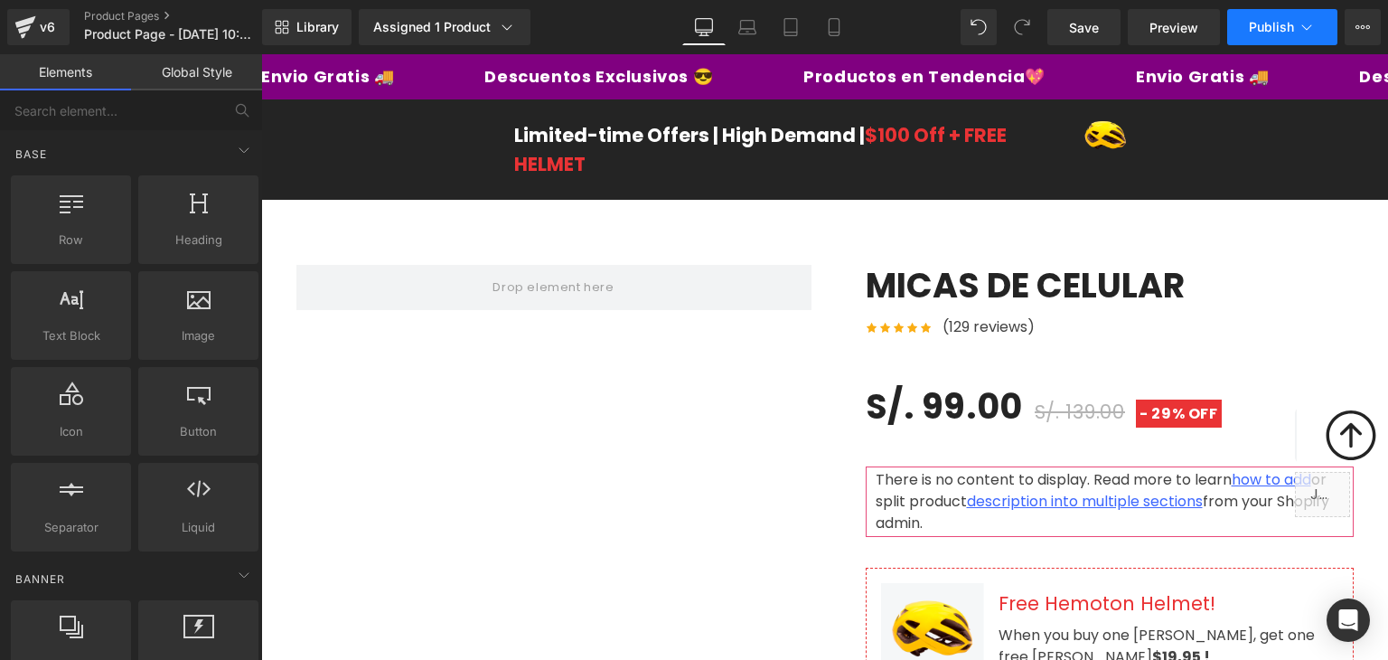
click at [1269, 24] on span "Publish" at bounding box center [1271, 27] width 45 height 14
click at [1291, 35] on button "Publish" at bounding box center [1282, 27] width 110 height 36
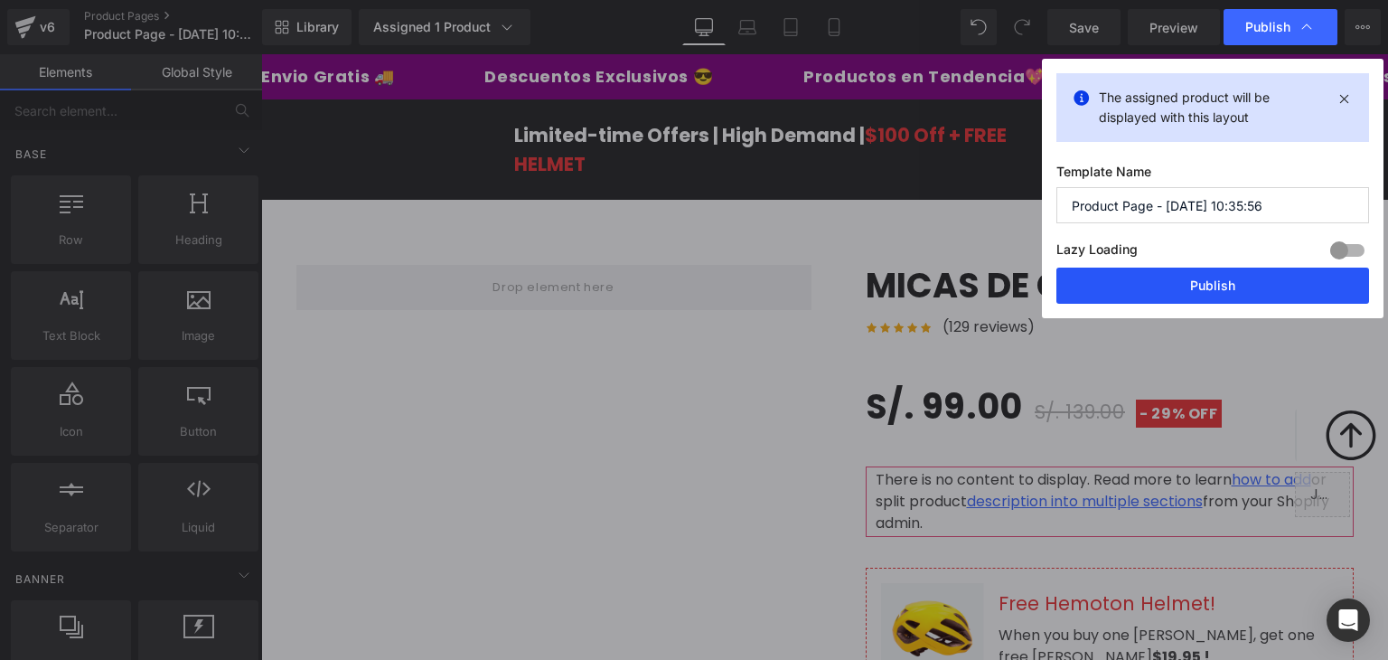
click at [1161, 277] on button "Publish" at bounding box center [1213, 286] width 313 height 36
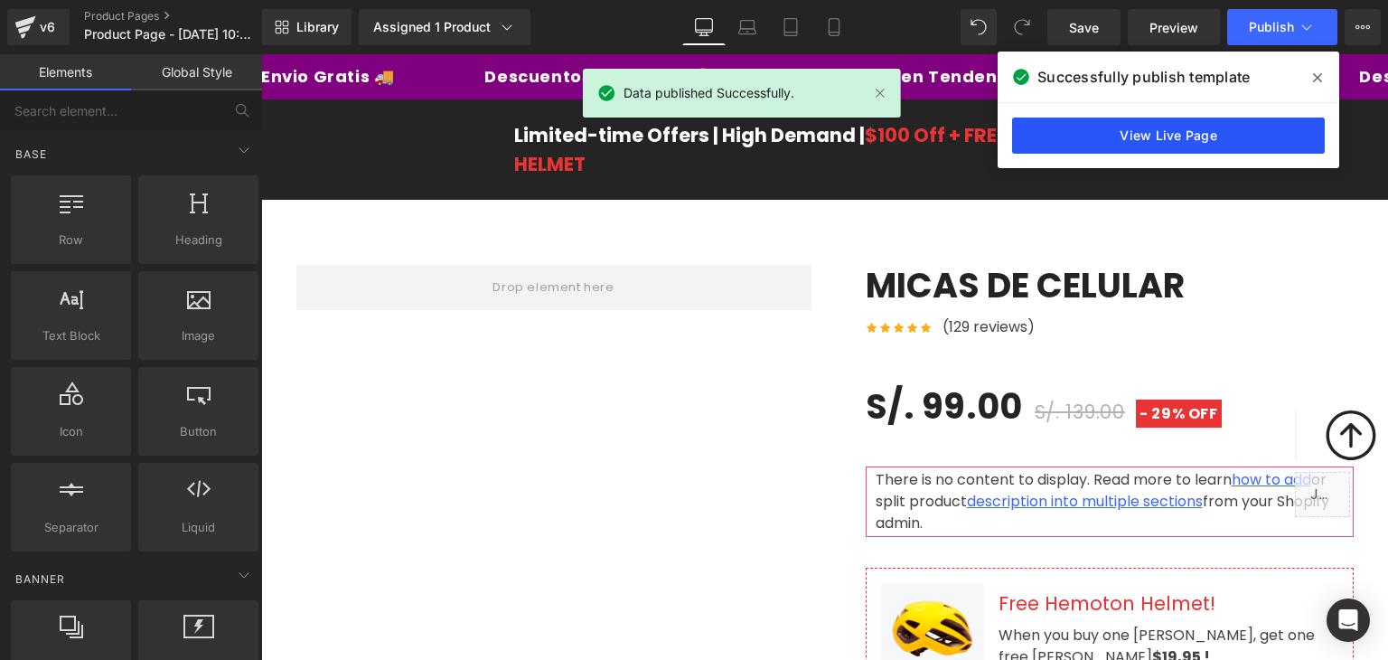
click at [1082, 136] on link "View Live Page" at bounding box center [1168, 136] width 313 height 36
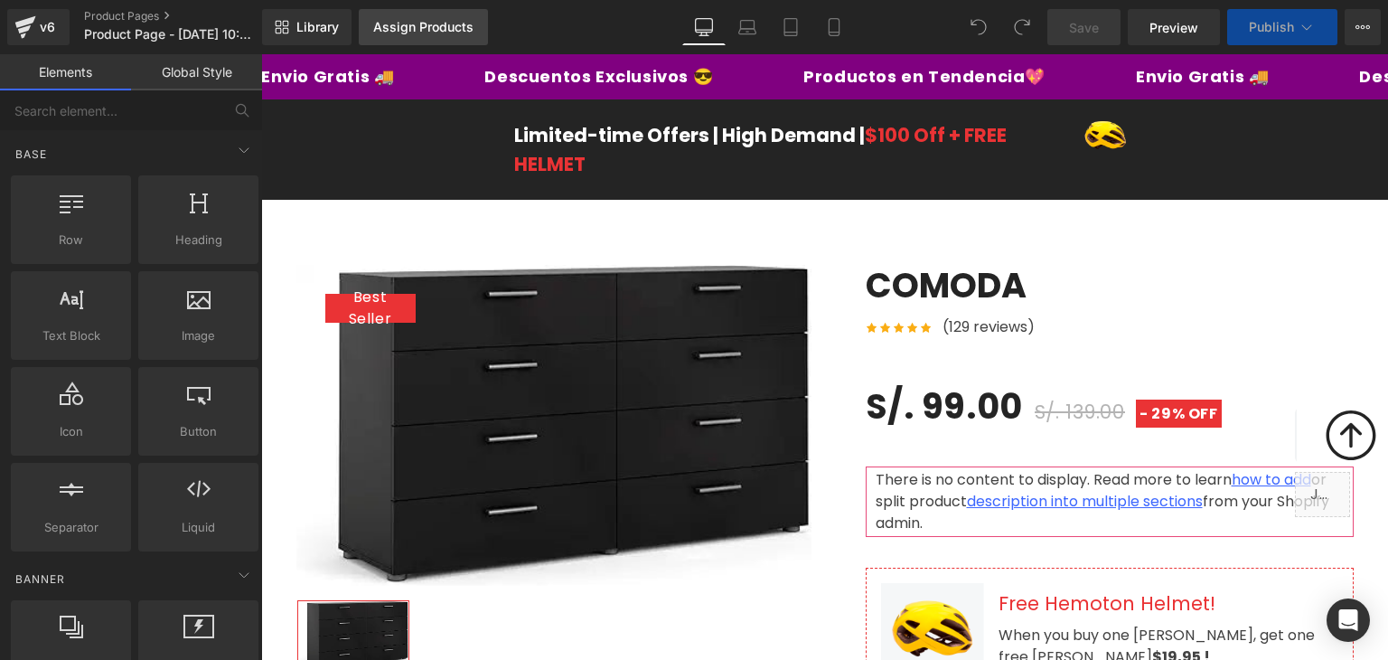
click at [455, 31] on div "Assign Products" at bounding box center [423, 27] width 100 height 14
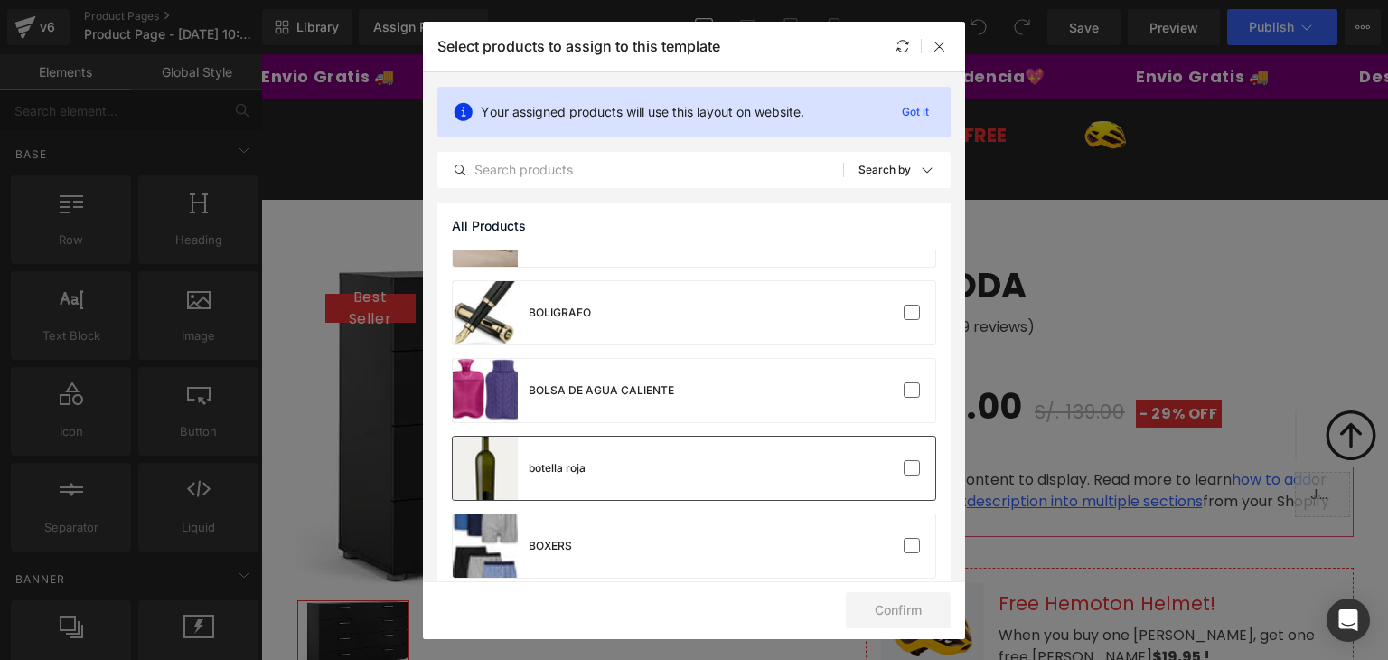
scroll to position [362, 0]
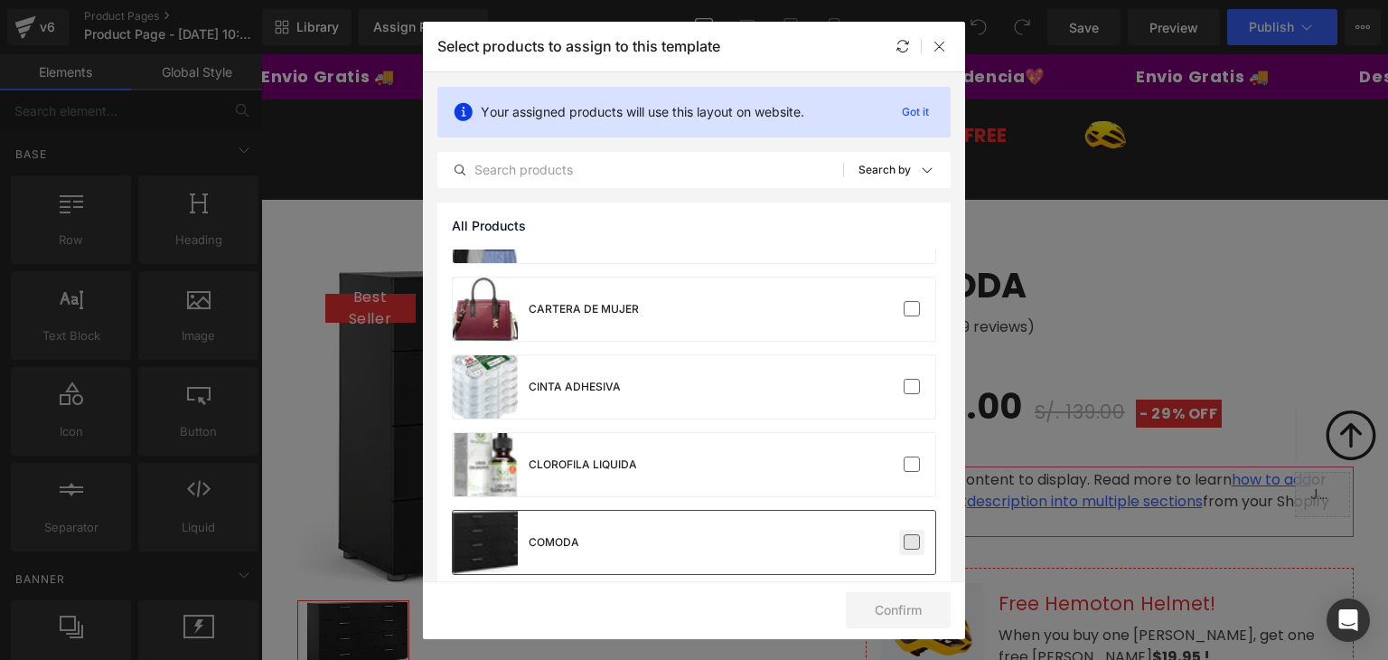
click at [911, 542] on label at bounding box center [912, 542] width 16 height 16
click at [912, 542] on input "checkbox" at bounding box center [912, 542] width 0 height 0
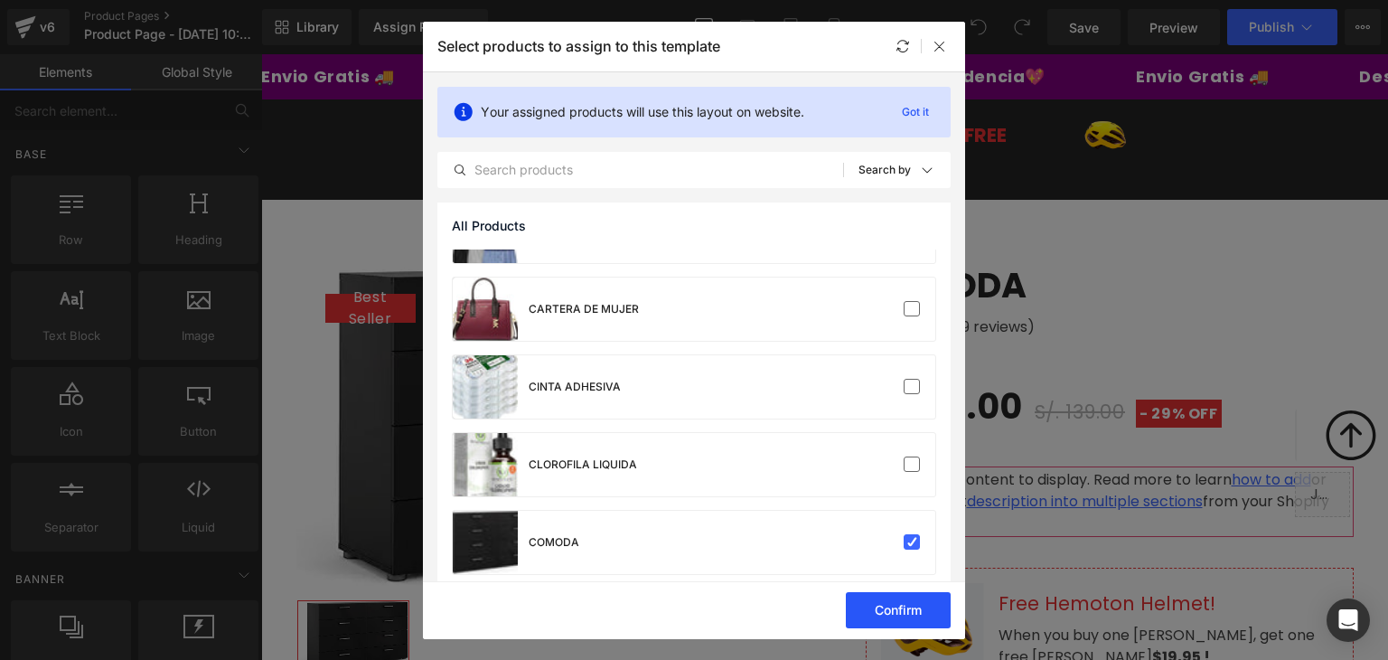
click at [898, 608] on button "Confirm" at bounding box center [898, 610] width 105 height 36
click at [904, 606] on button "Success" at bounding box center [886, 610] width 127 height 36
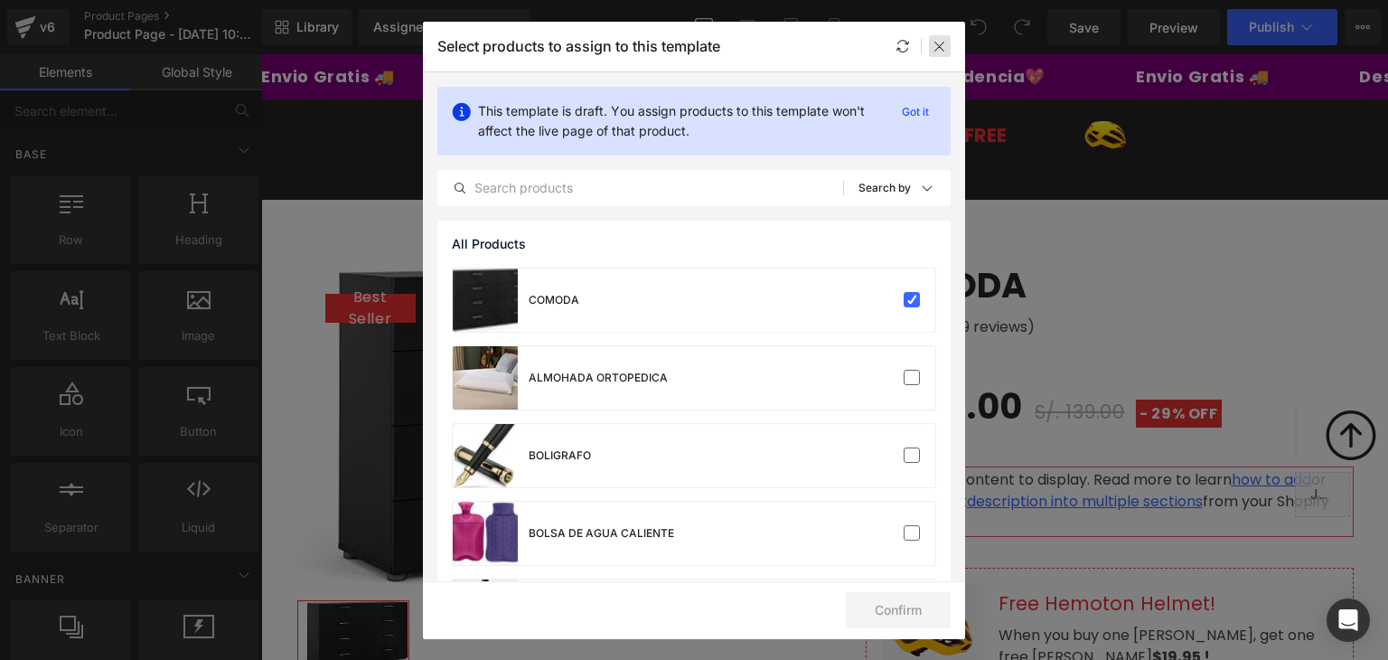
click at [942, 46] on icon at bounding box center [940, 46] width 14 height 14
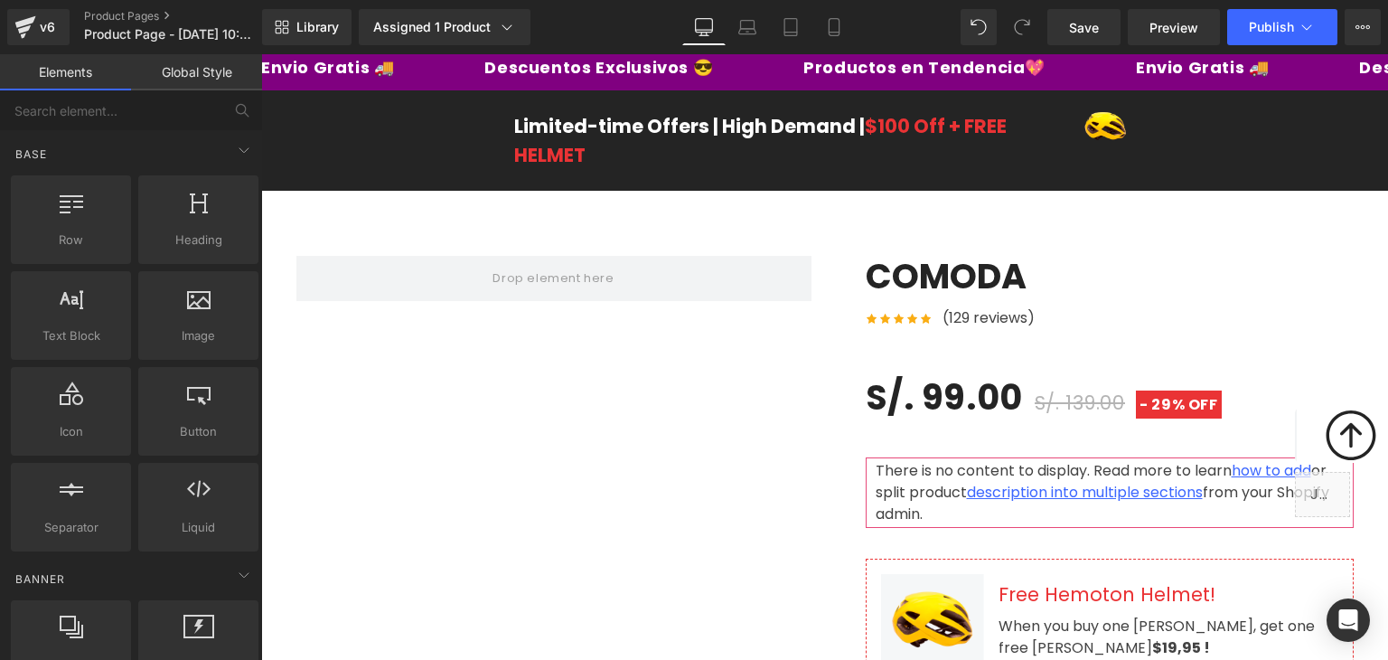
scroll to position [0, 0]
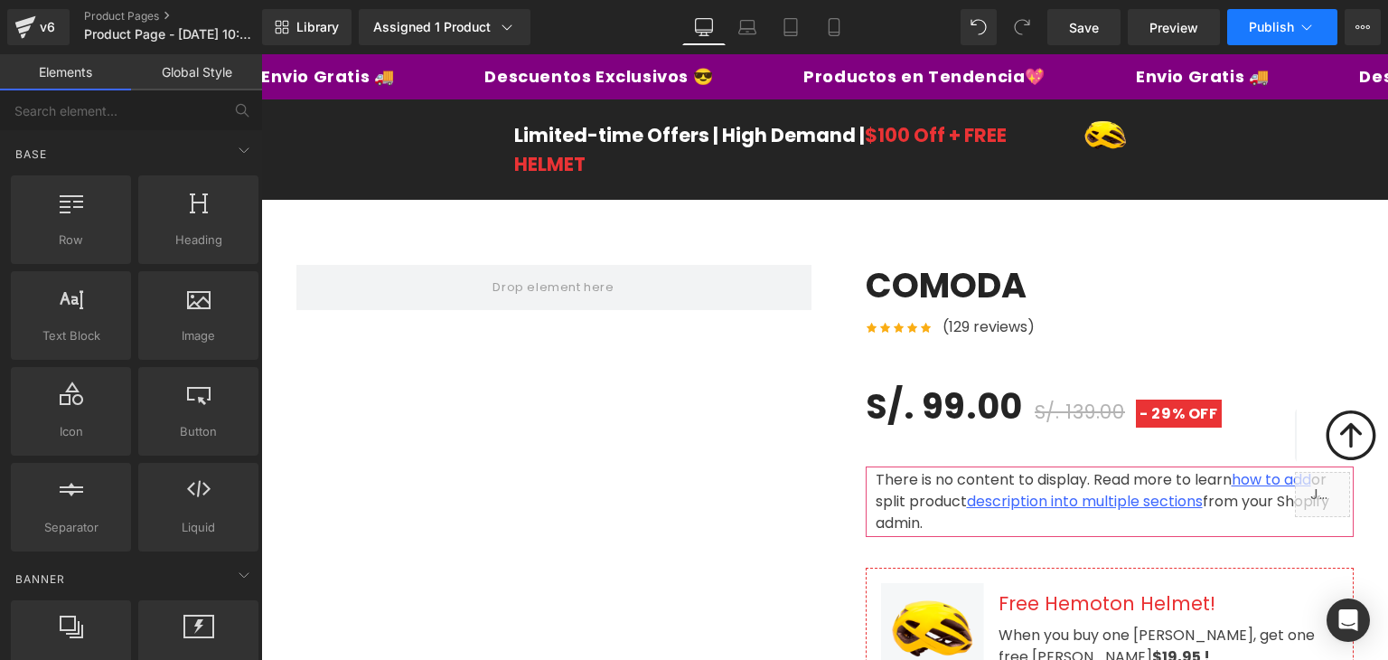
click at [1250, 30] on span "Publish" at bounding box center [1271, 27] width 45 height 14
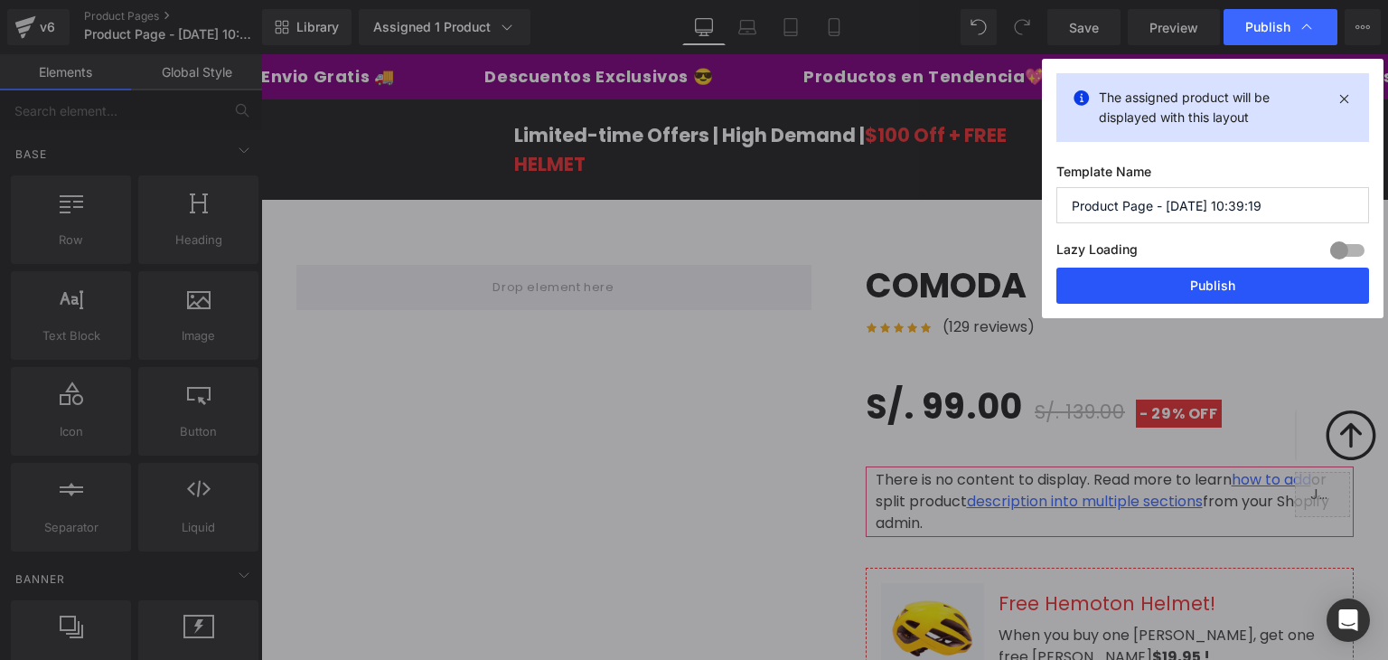
drag, startPoint x: 1210, startPoint y: 293, endPoint x: 947, endPoint y: 236, distance: 269.1
click at [1210, 293] on button "Publish" at bounding box center [1213, 286] width 313 height 36
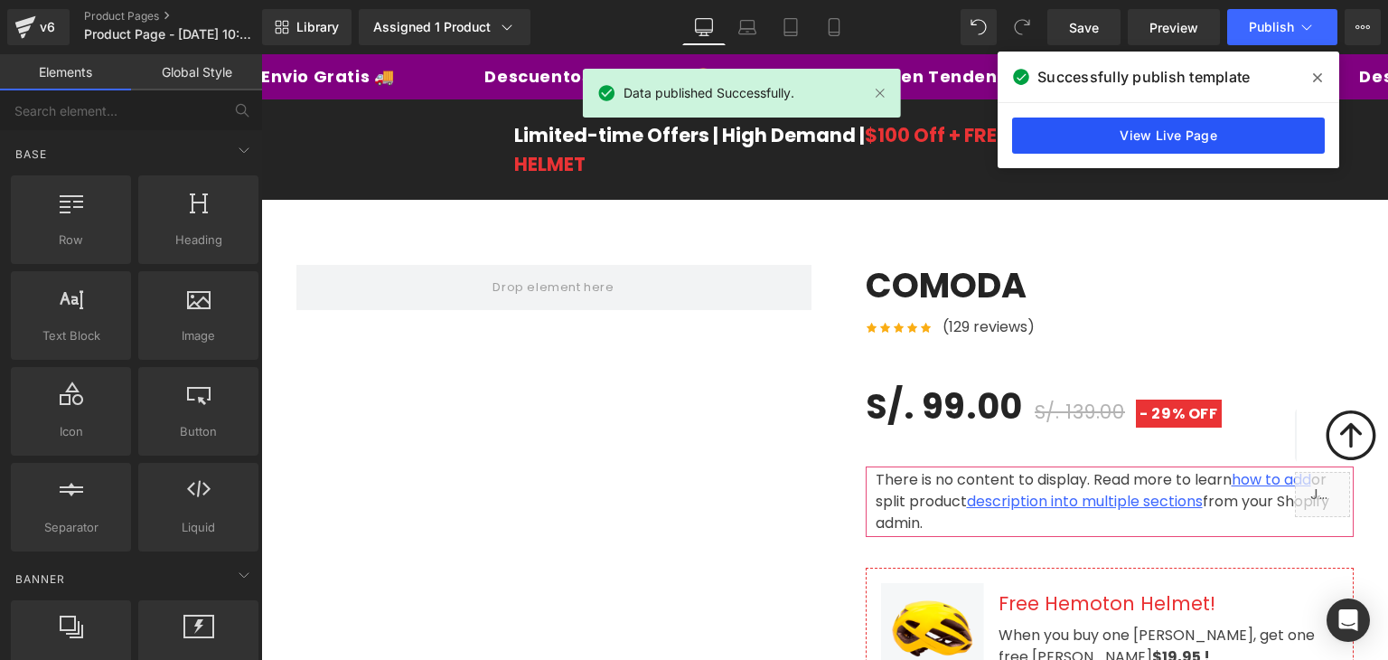
click at [1151, 127] on link "View Live Page" at bounding box center [1168, 136] width 313 height 36
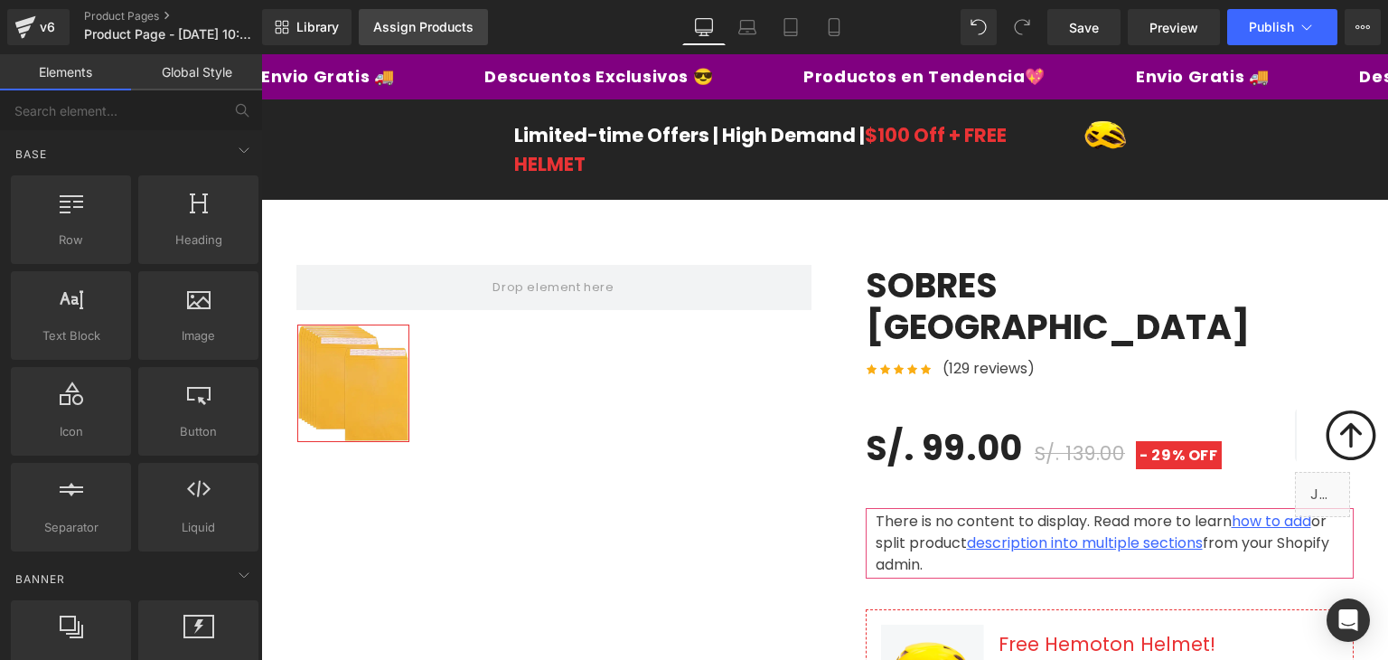
click at [444, 22] on div "Assign Products" at bounding box center [423, 27] width 100 height 14
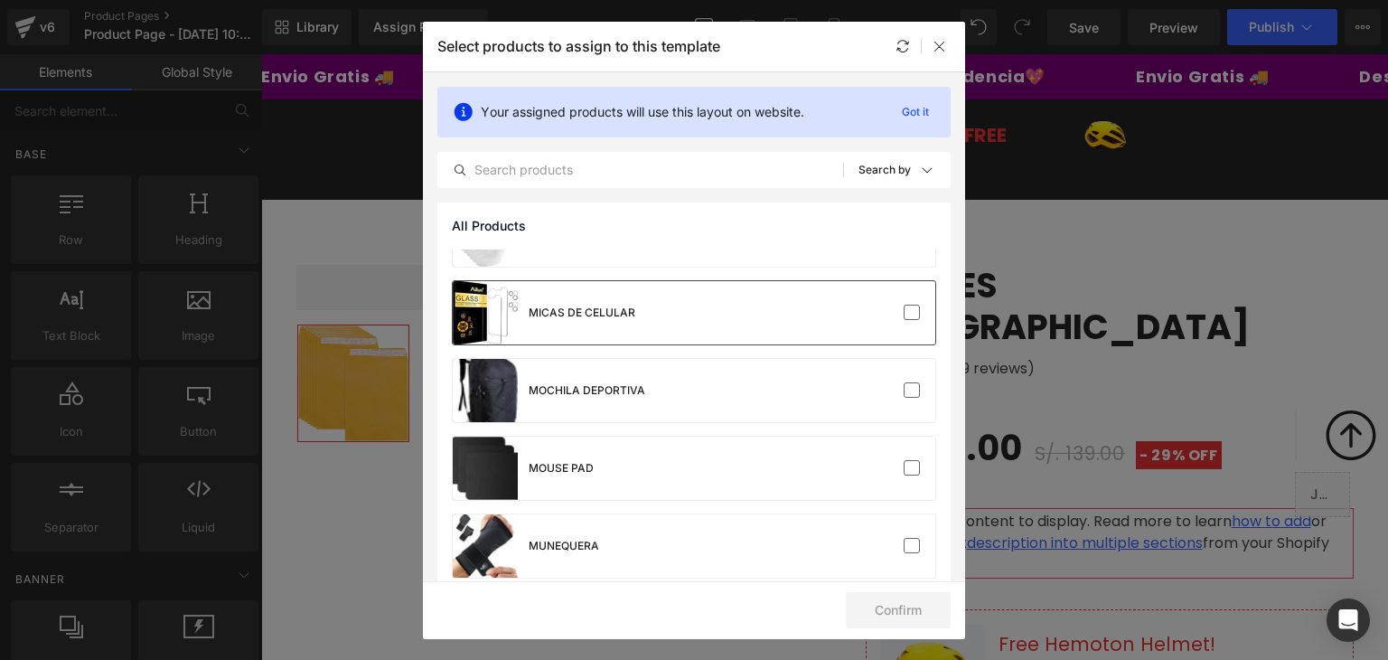
scroll to position [1808, 0]
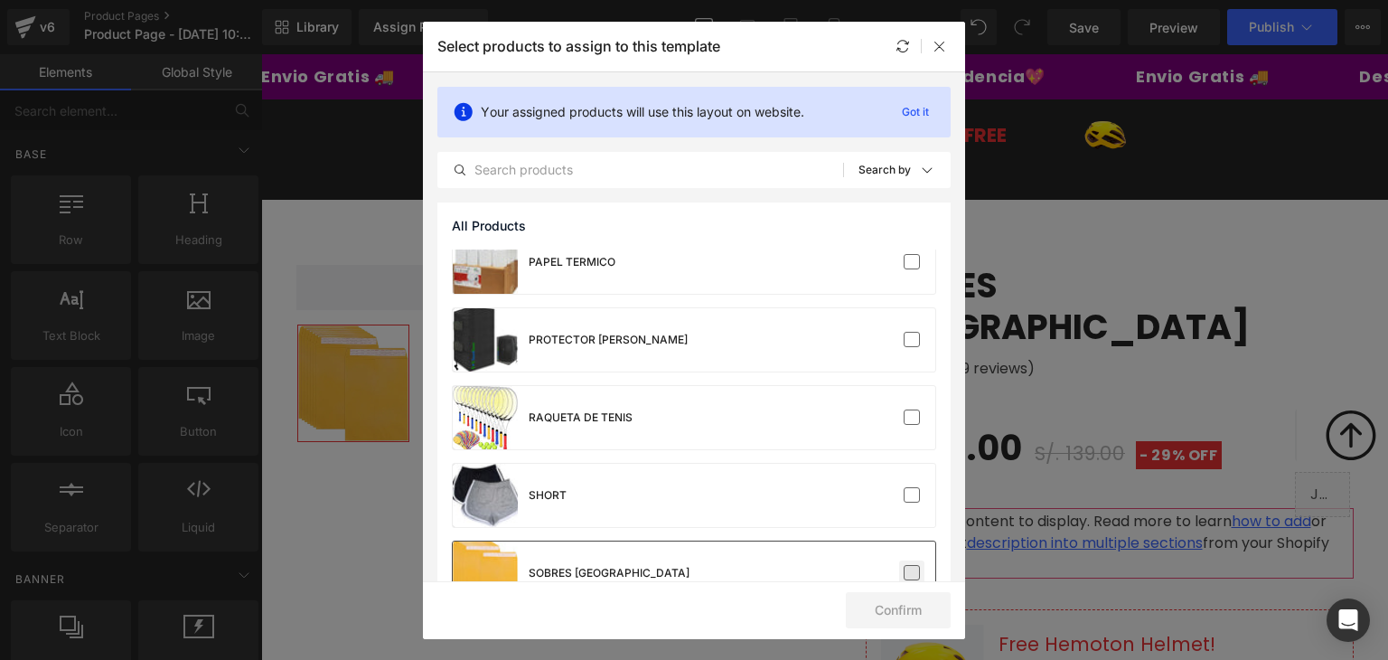
click at [904, 577] on label at bounding box center [912, 573] width 16 height 16
click at [912, 573] on input "checkbox" at bounding box center [912, 573] width 0 height 0
click at [896, 606] on button "Confirm" at bounding box center [898, 610] width 105 height 36
click at [897, 616] on button "Success" at bounding box center [886, 610] width 127 height 36
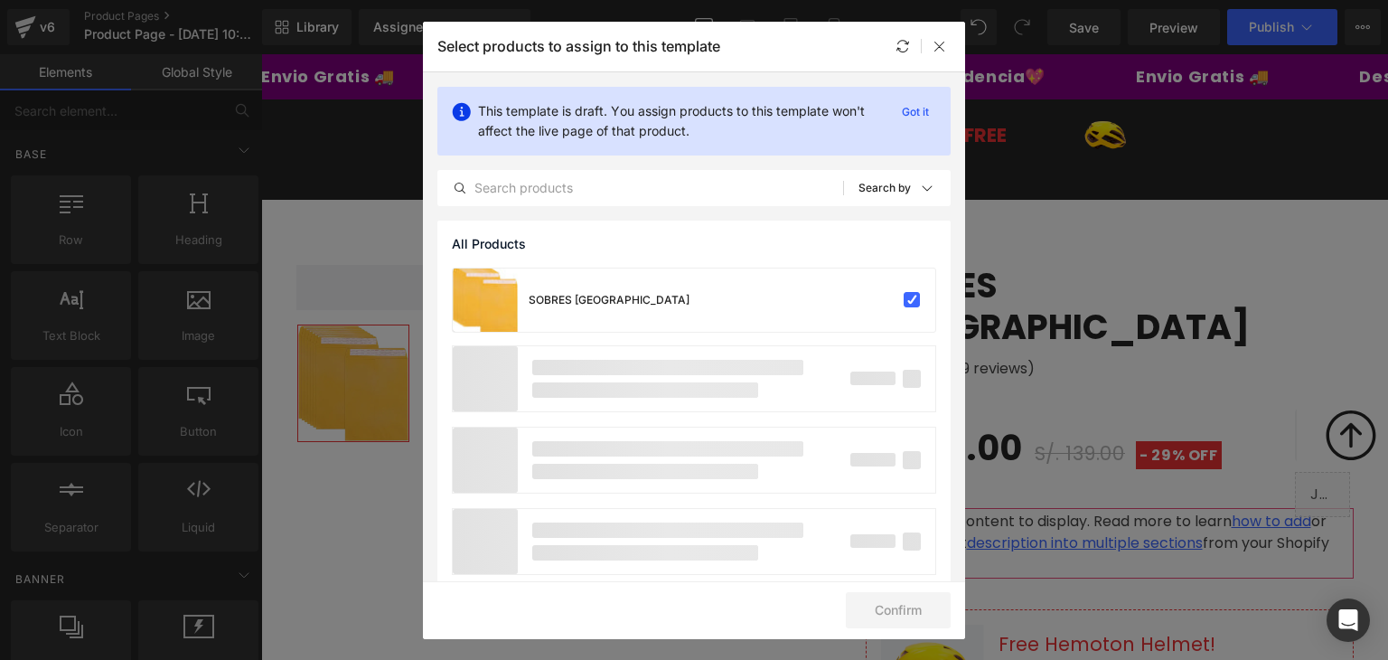
click at [944, 61] on div "Select products to assign to this template" at bounding box center [694, 47] width 542 height 50
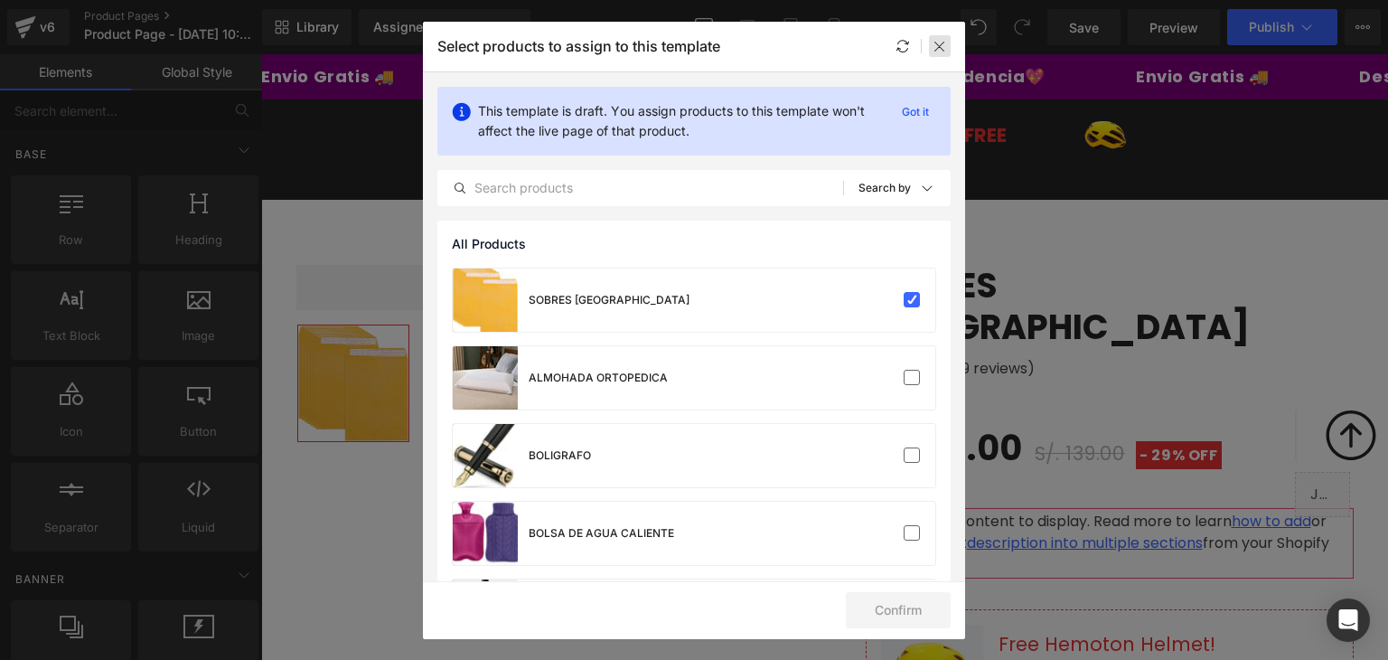
click at [940, 46] on icon at bounding box center [940, 46] width 14 height 14
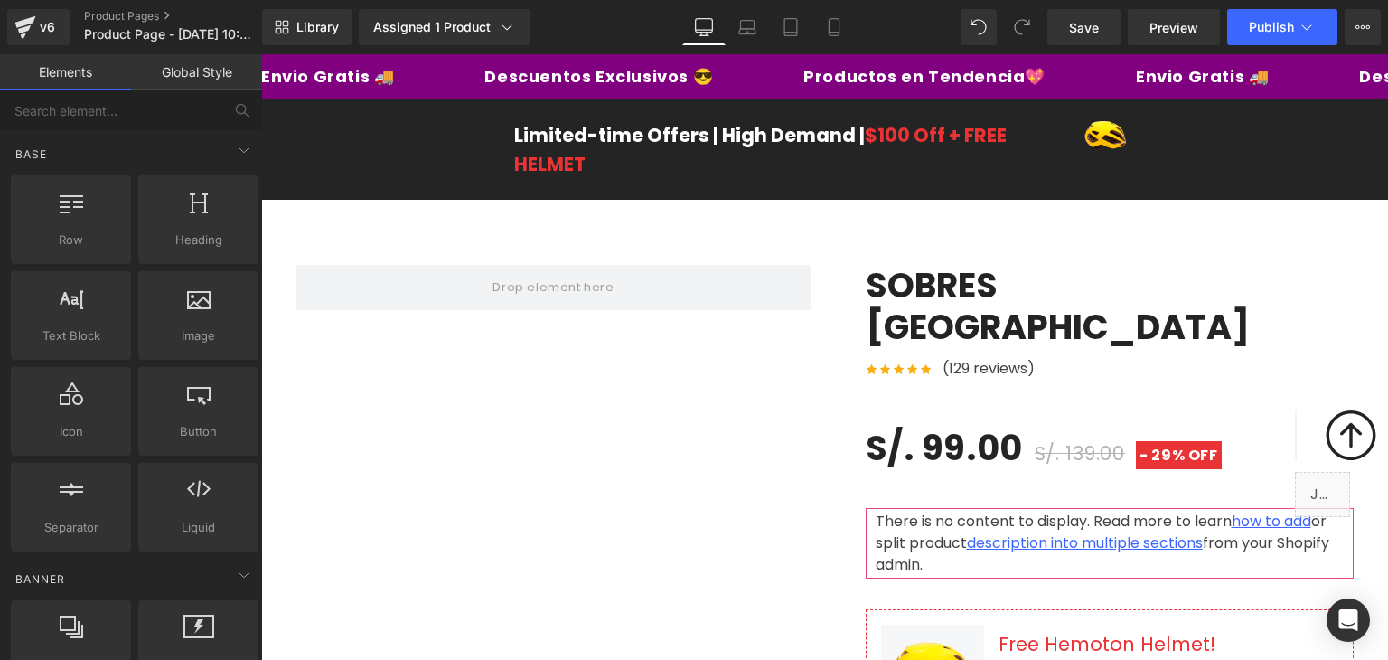
scroll to position [0, 0]
click at [1248, 25] on button "Publish" at bounding box center [1282, 27] width 110 height 36
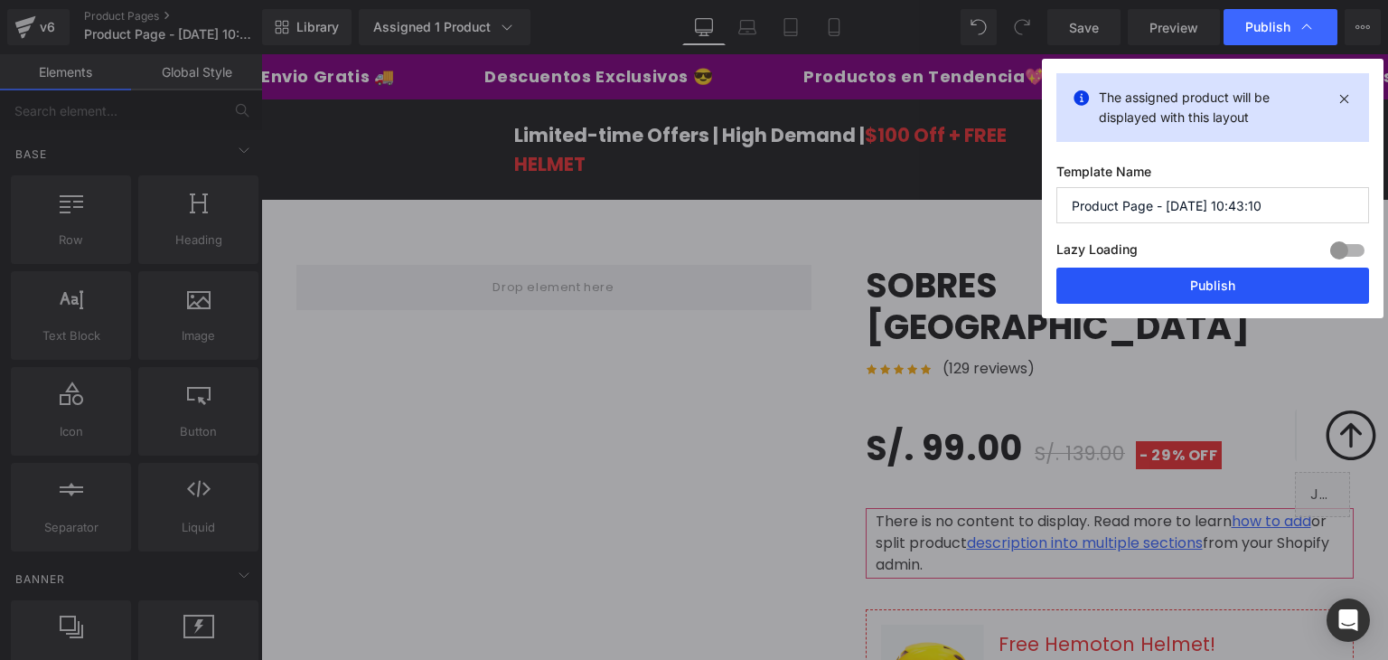
click at [1170, 272] on button "Publish" at bounding box center [1213, 286] width 313 height 36
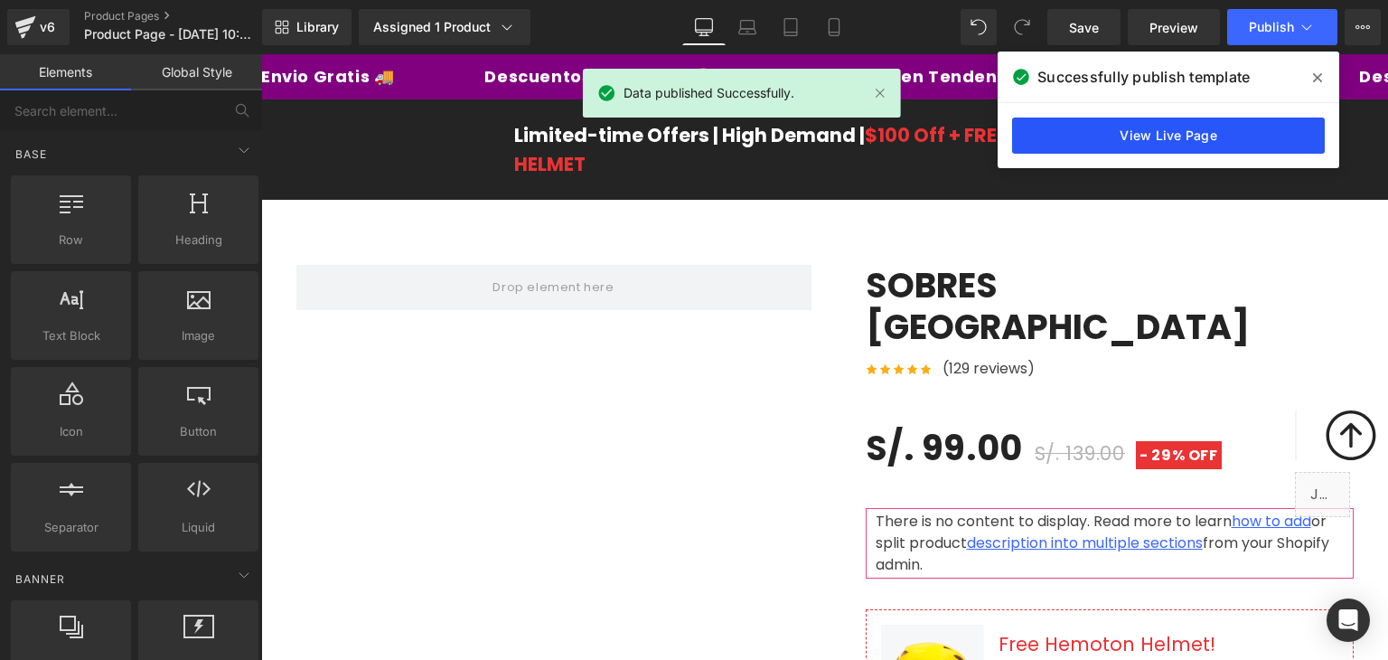
click at [1131, 134] on link "View Live Page" at bounding box center [1168, 136] width 313 height 36
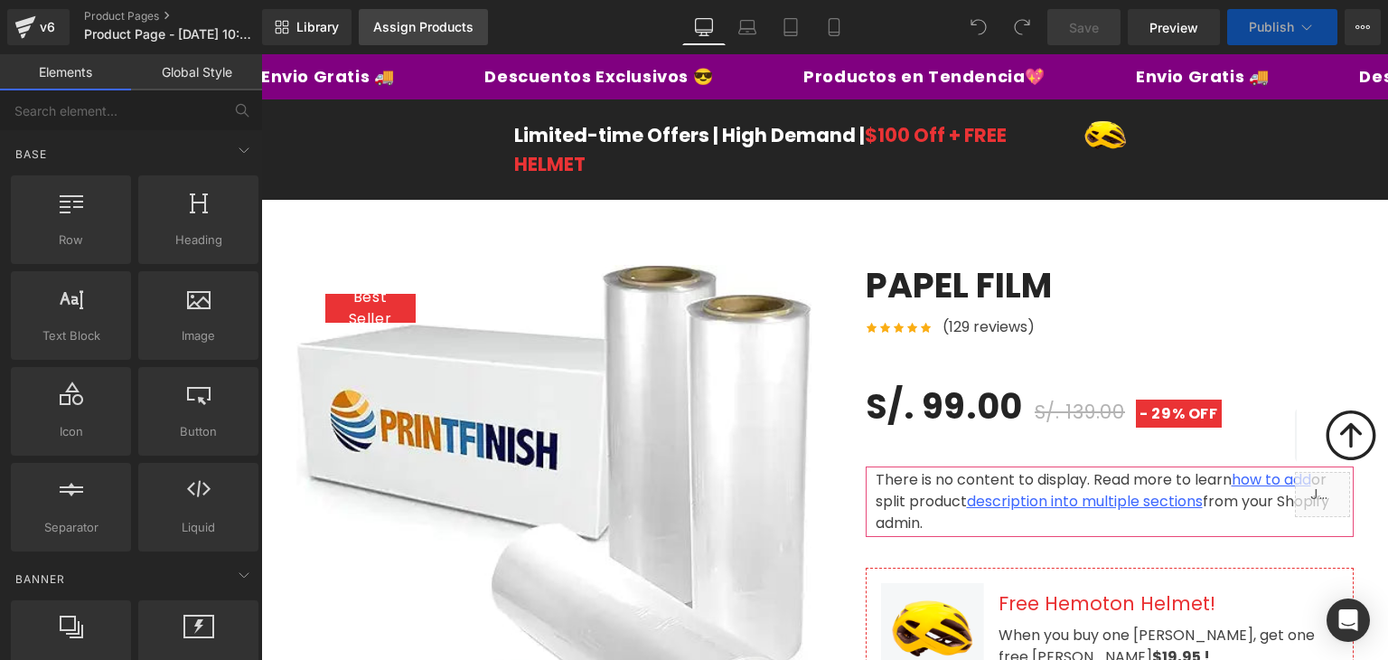
click at [398, 34] on link "Assign Products" at bounding box center [423, 27] width 129 height 36
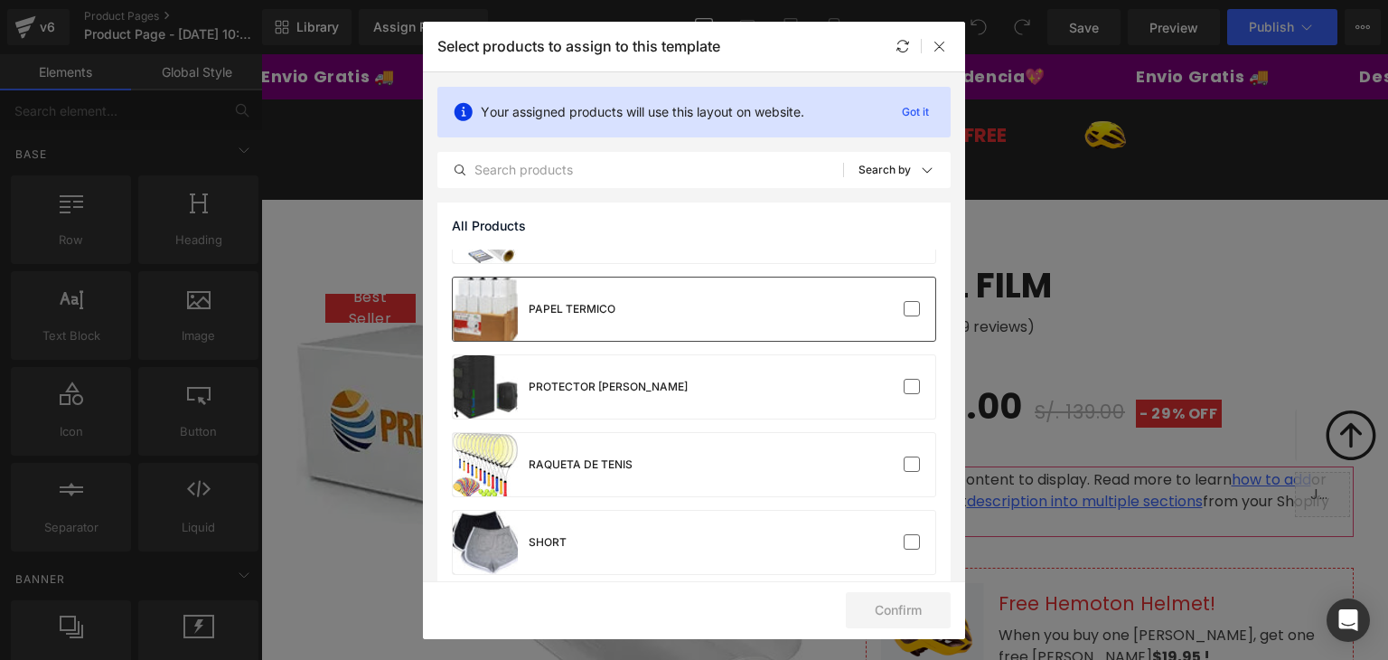
scroll to position [1808, 0]
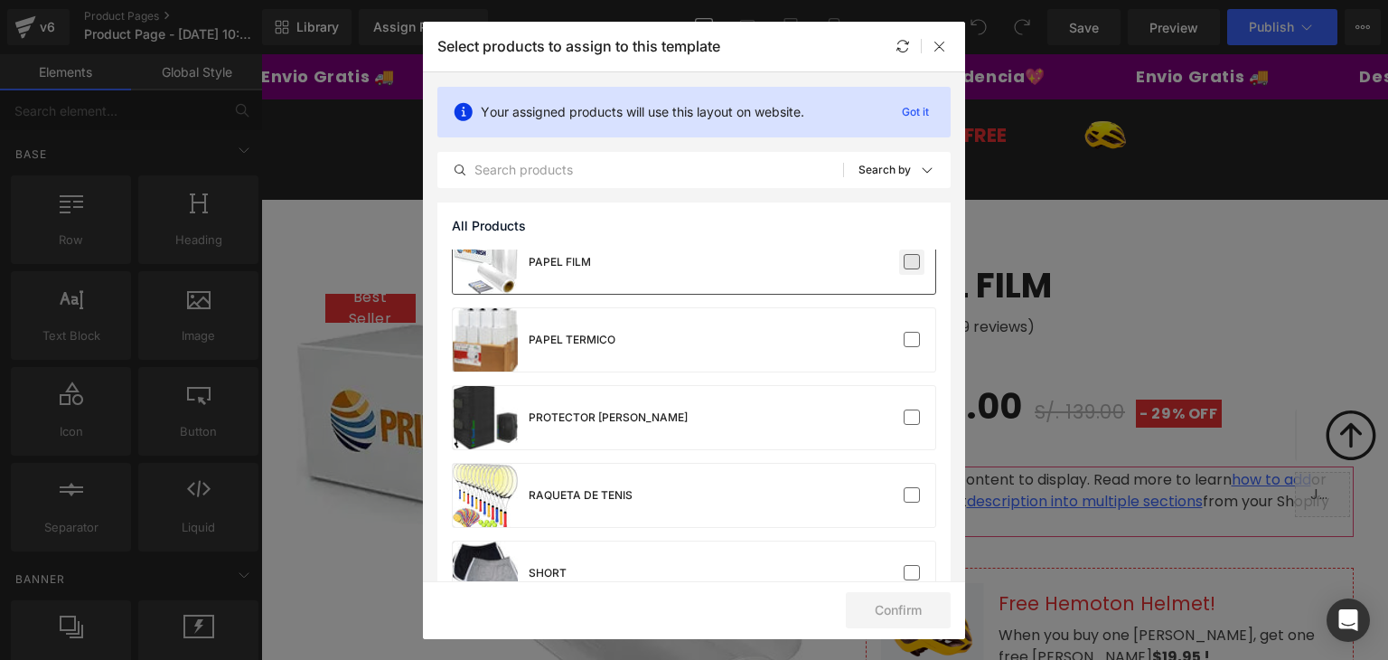
click at [904, 264] on label at bounding box center [912, 262] width 16 height 16
click at [912, 262] on input "checkbox" at bounding box center [912, 262] width 0 height 0
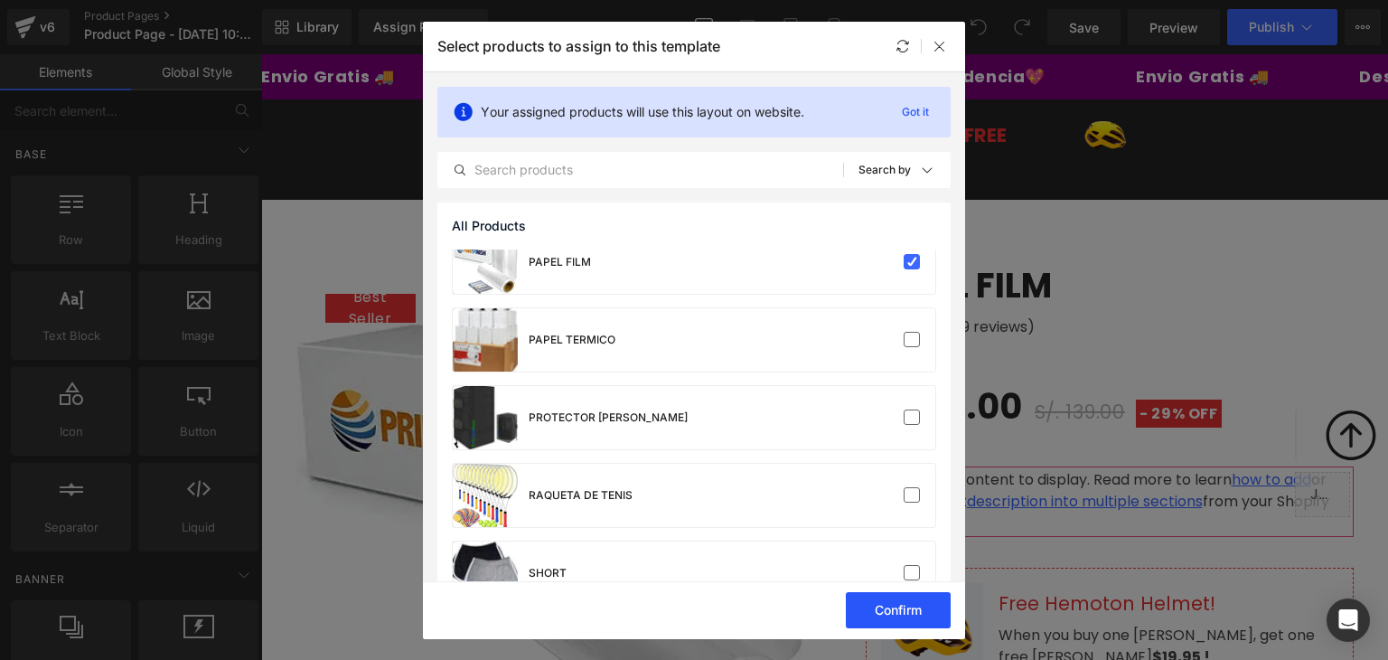
click at [904, 618] on button "Confirm" at bounding box center [898, 610] width 105 height 36
click at [888, 615] on button "Success" at bounding box center [886, 610] width 127 height 36
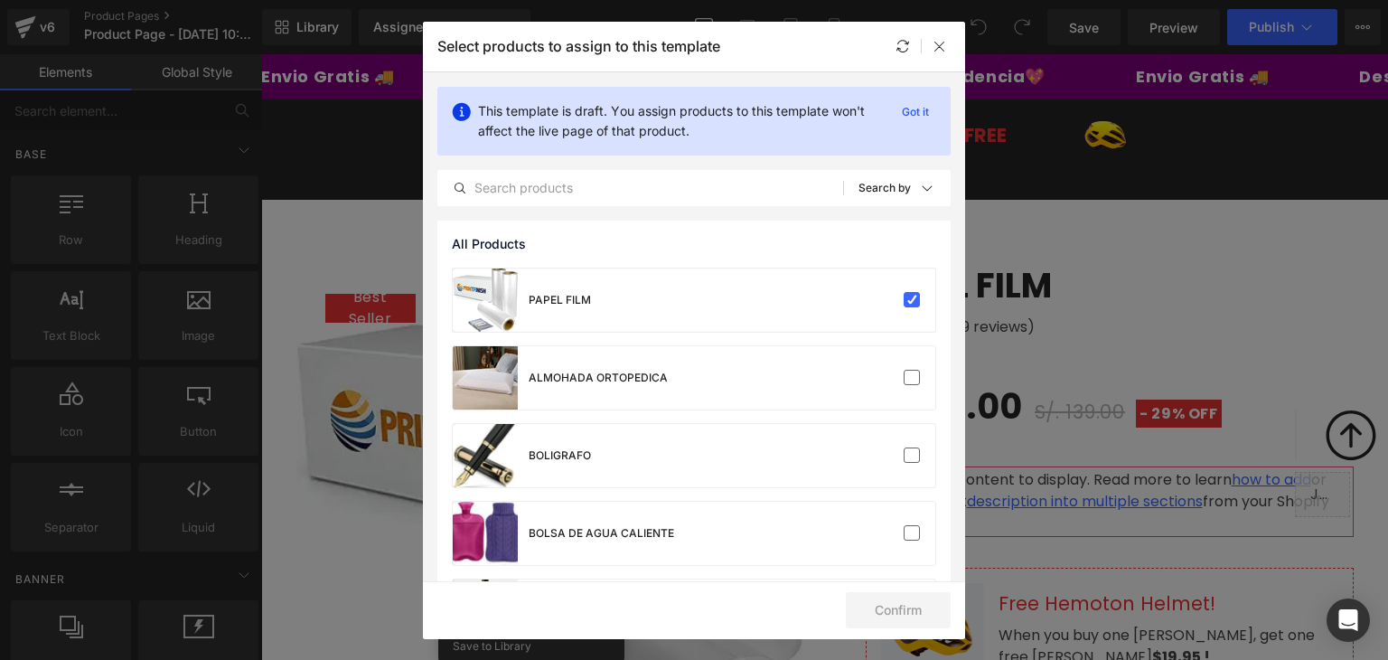
click at [934, 53] on div at bounding box center [940, 46] width 22 height 22
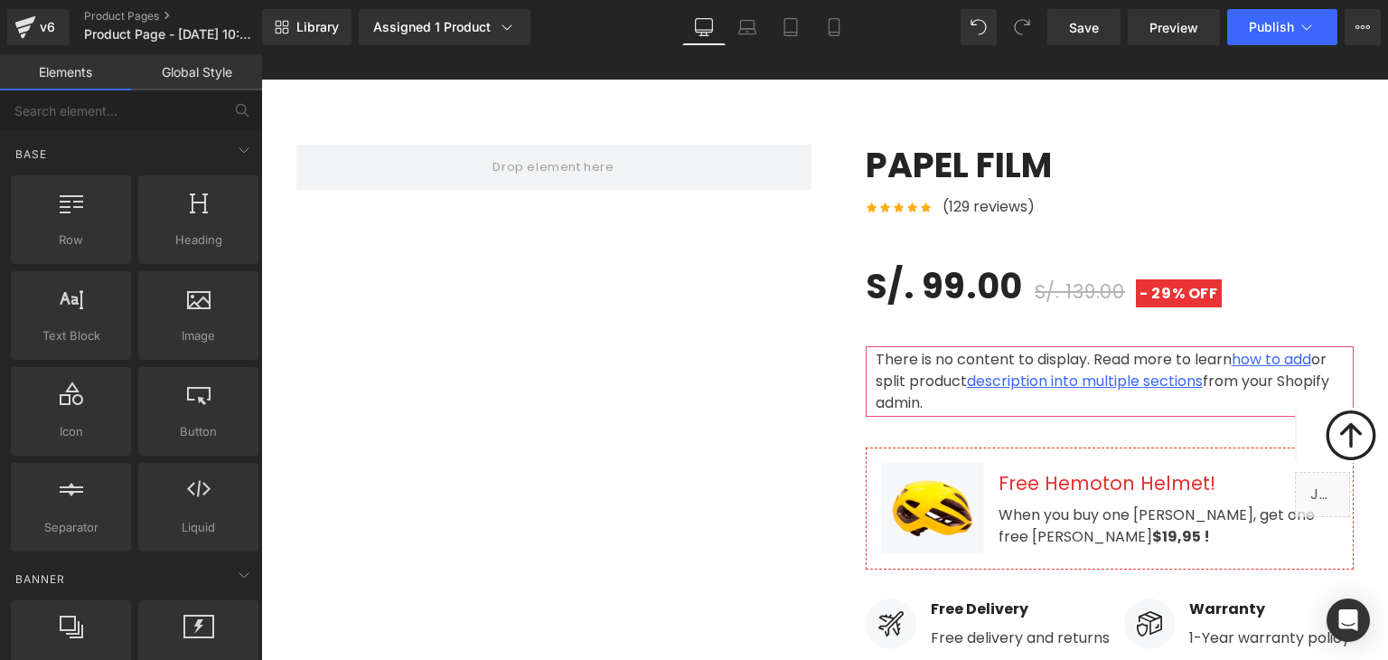
scroll to position [0, 0]
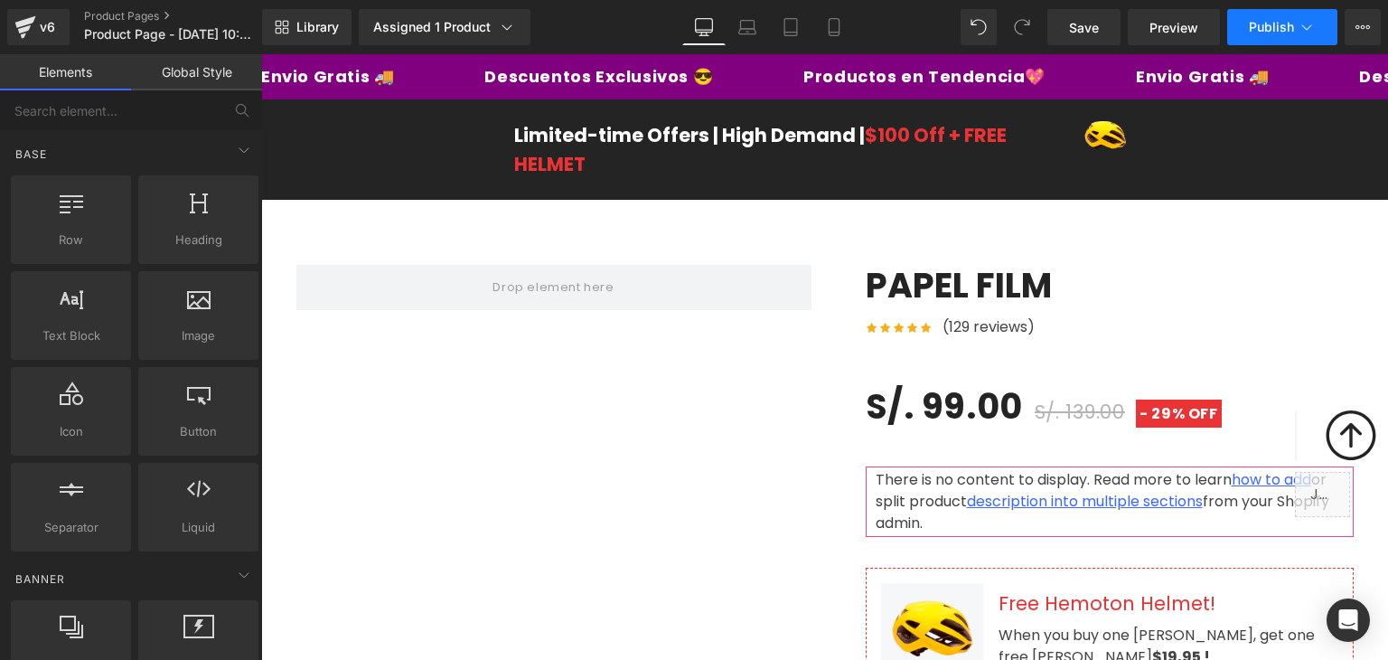
click at [1255, 33] on span "Publish" at bounding box center [1271, 27] width 45 height 14
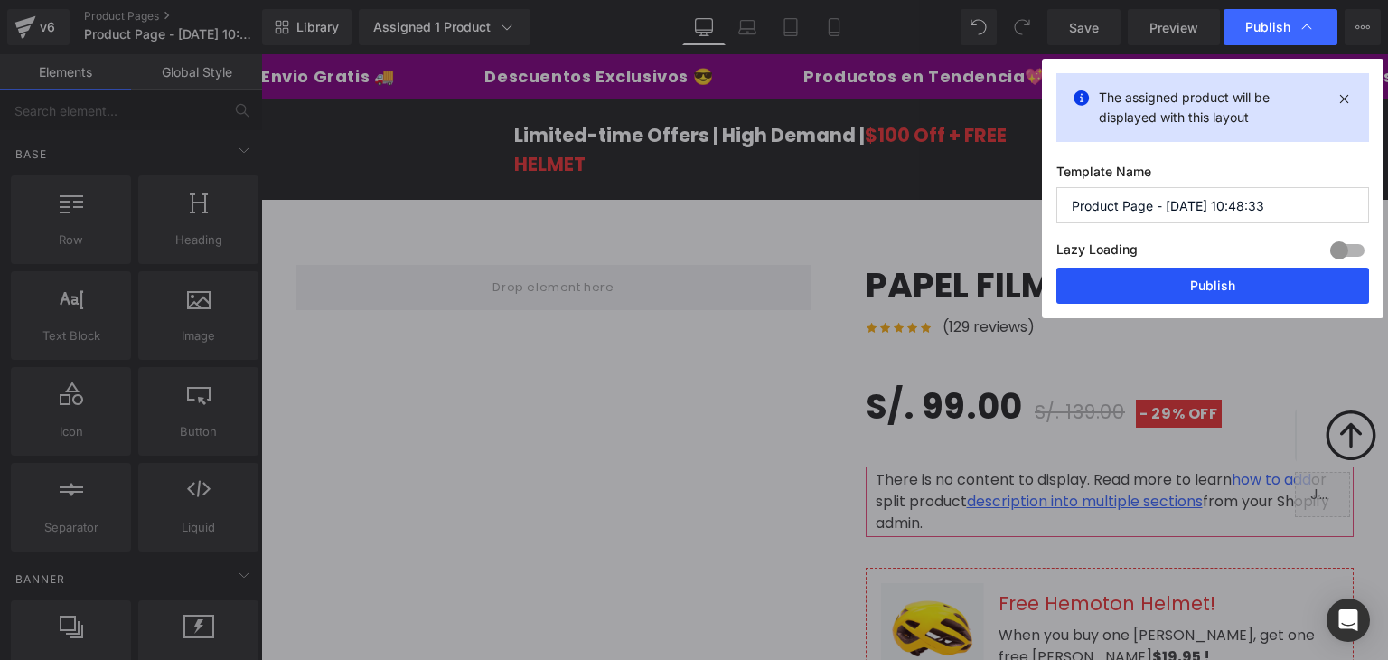
click at [1204, 276] on button "Publish" at bounding box center [1213, 286] width 313 height 36
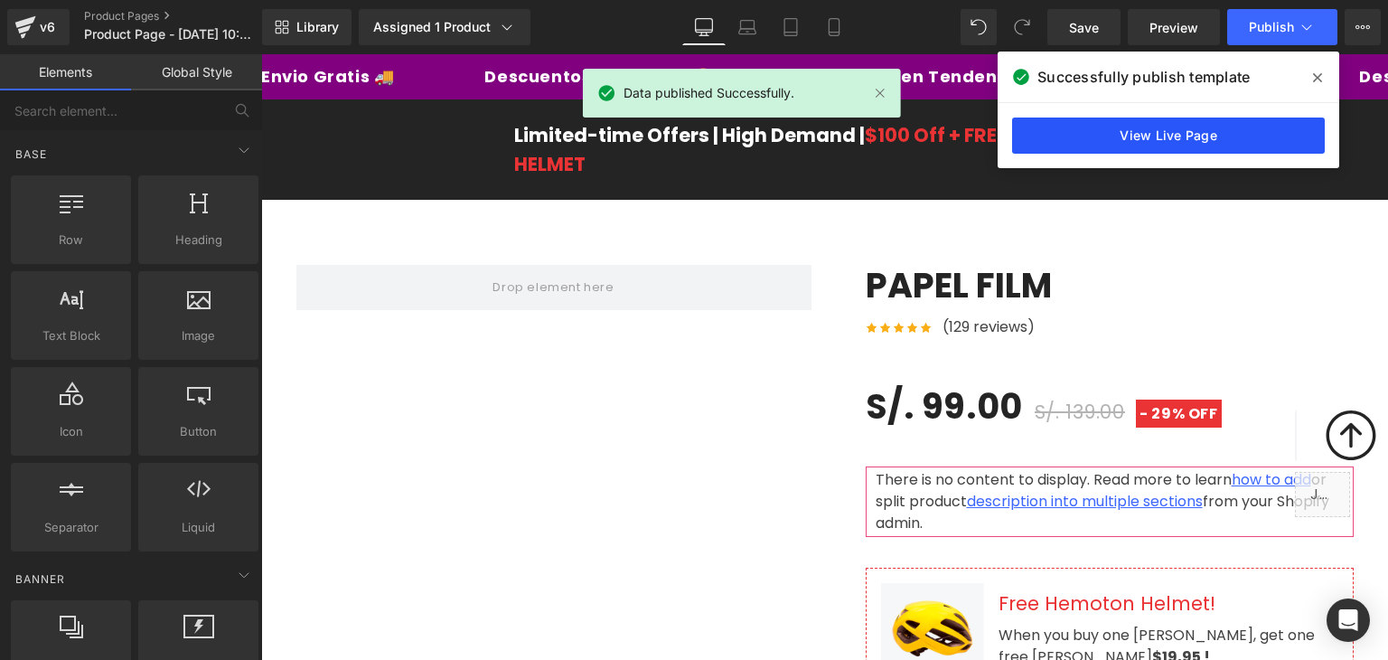
click at [1157, 146] on link "View Live Page" at bounding box center [1168, 136] width 313 height 36
